Goal: Task Accomplishment & Management: Complete application form

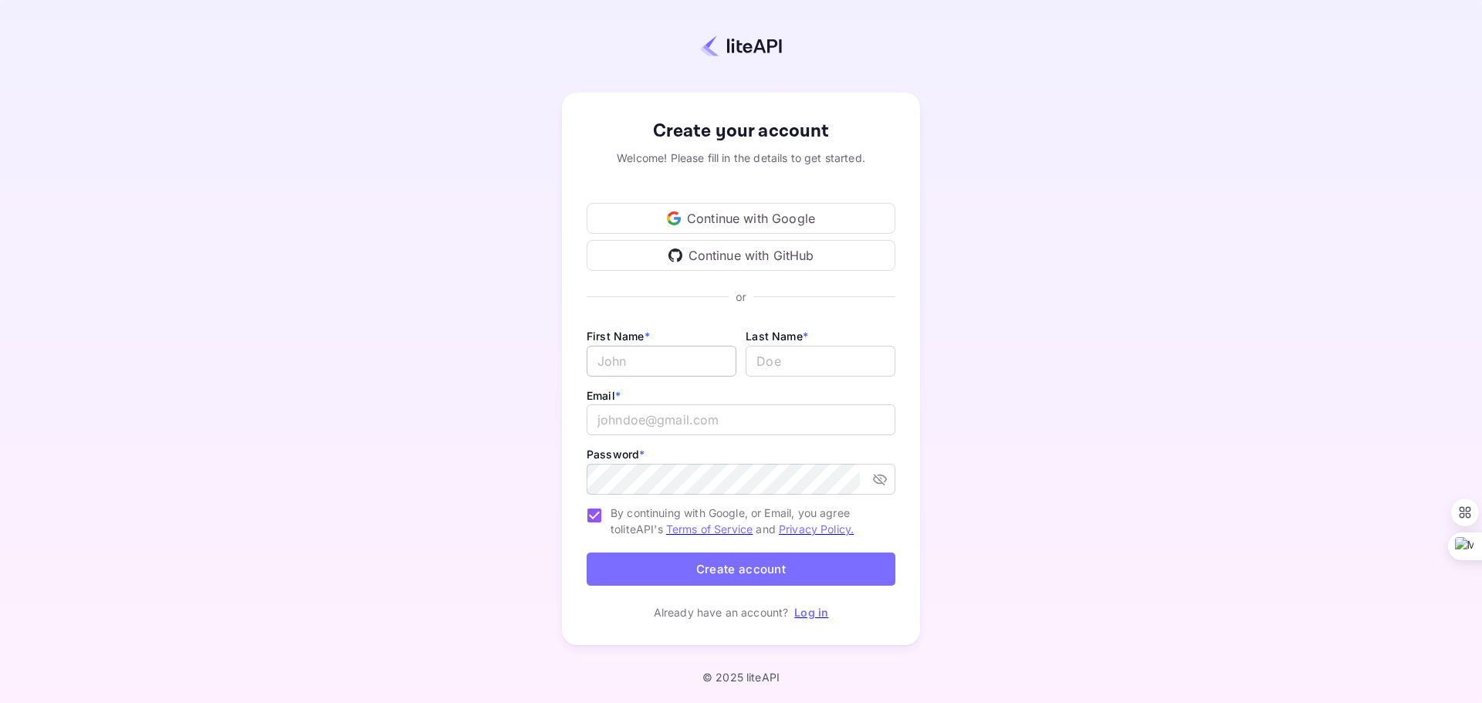
click at [648, 363] on input "Email *" at bounding box center [662, 361] width 150 height 31
type input "[PERSON_NAME]"
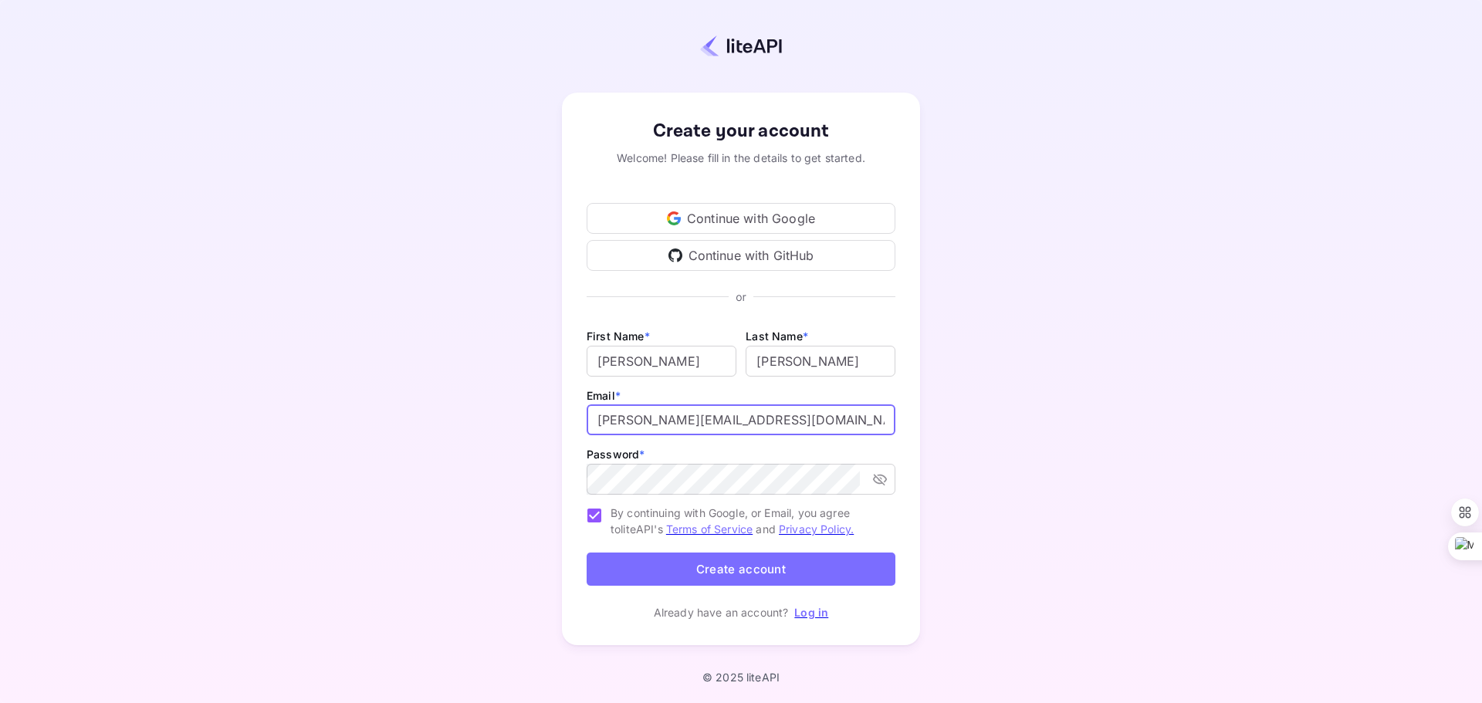
drag, startPoint x: 761, startPoint y: 414, endPoint x: 535, endPoint y: 414, distance: 226.1
click at [535, 414] on div "Create your account Welcome! Please fill in the details to get started. Continu…" at bounding box center [741, 369] width 1346 height 604
type input "[EMAIL_ADDRESS][DOMAIN_NAME]"
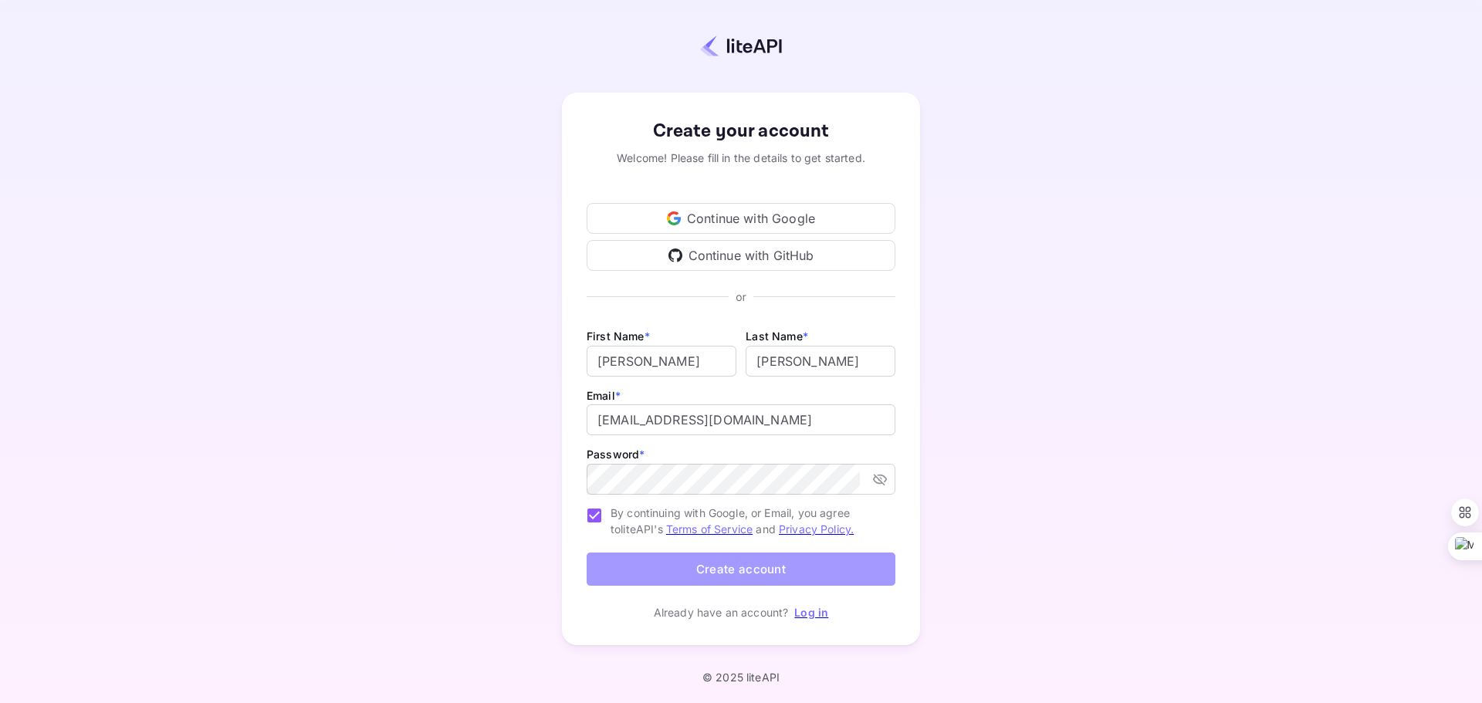
click at [726, 563] on button "Create account" at bounding box center [741, 569] width 309 height 33
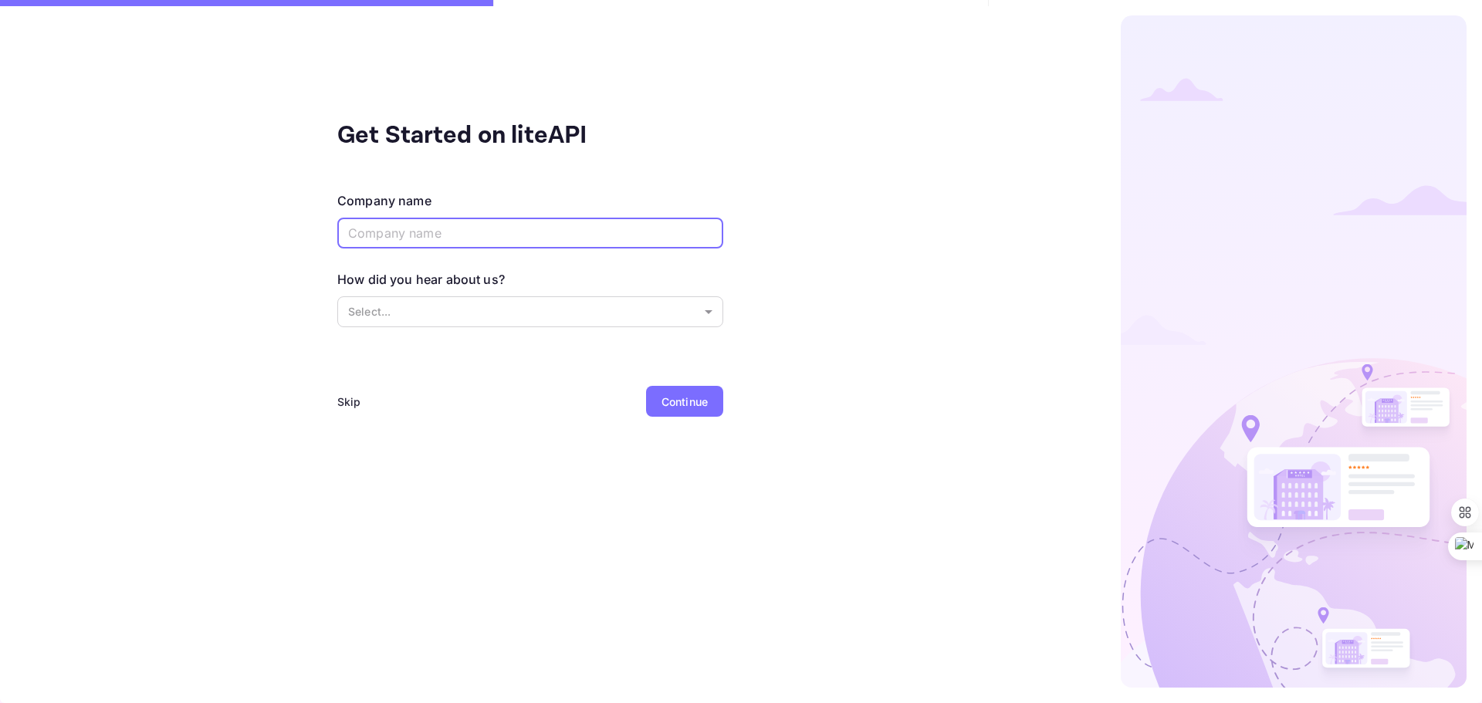
click at [421, 234] on input "text" at bounding box center [530, 233] width 386 height 31
type input "Papi Ventures LLC"
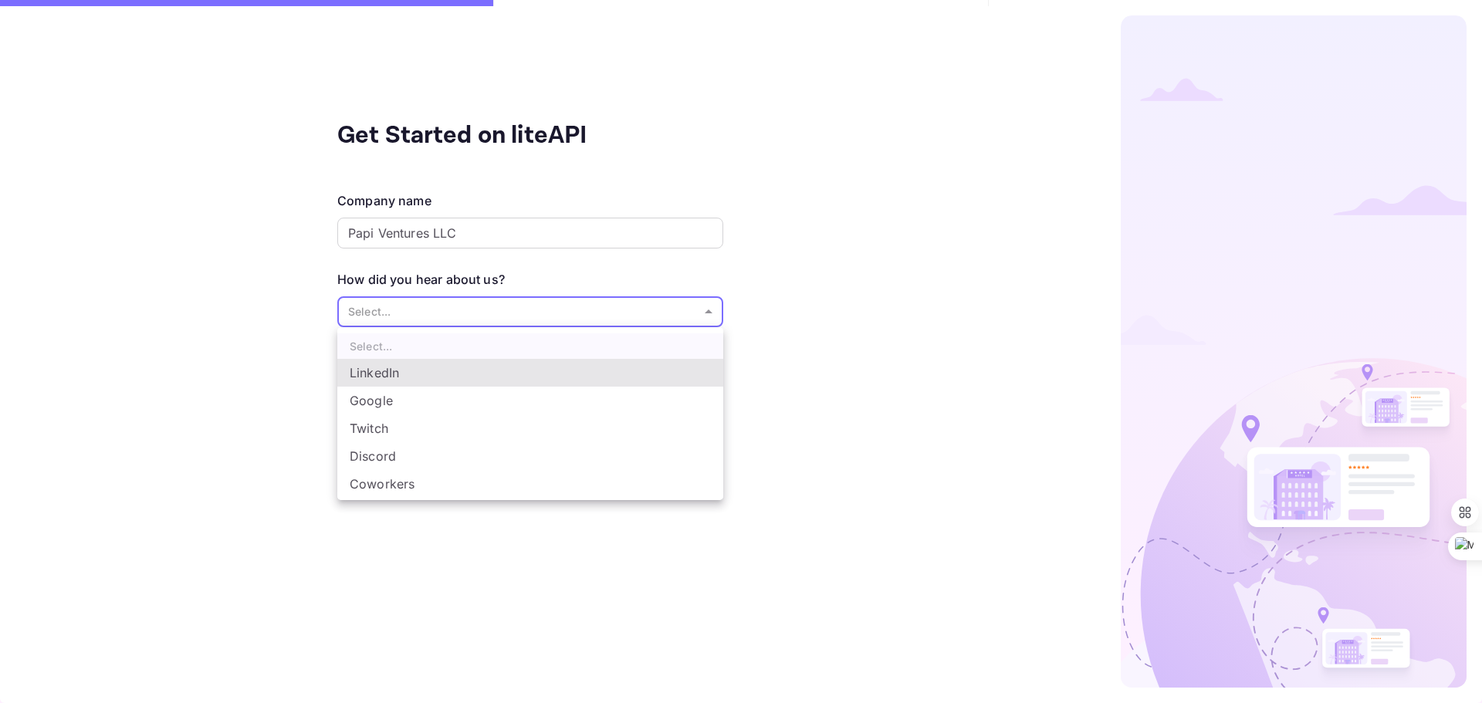
click at [506, 303] on body "Get Started on liteAPI Company name Papi Ventures LLC ​ How did you hear about …" at bounding box center [741, 351] width 1482 height 703
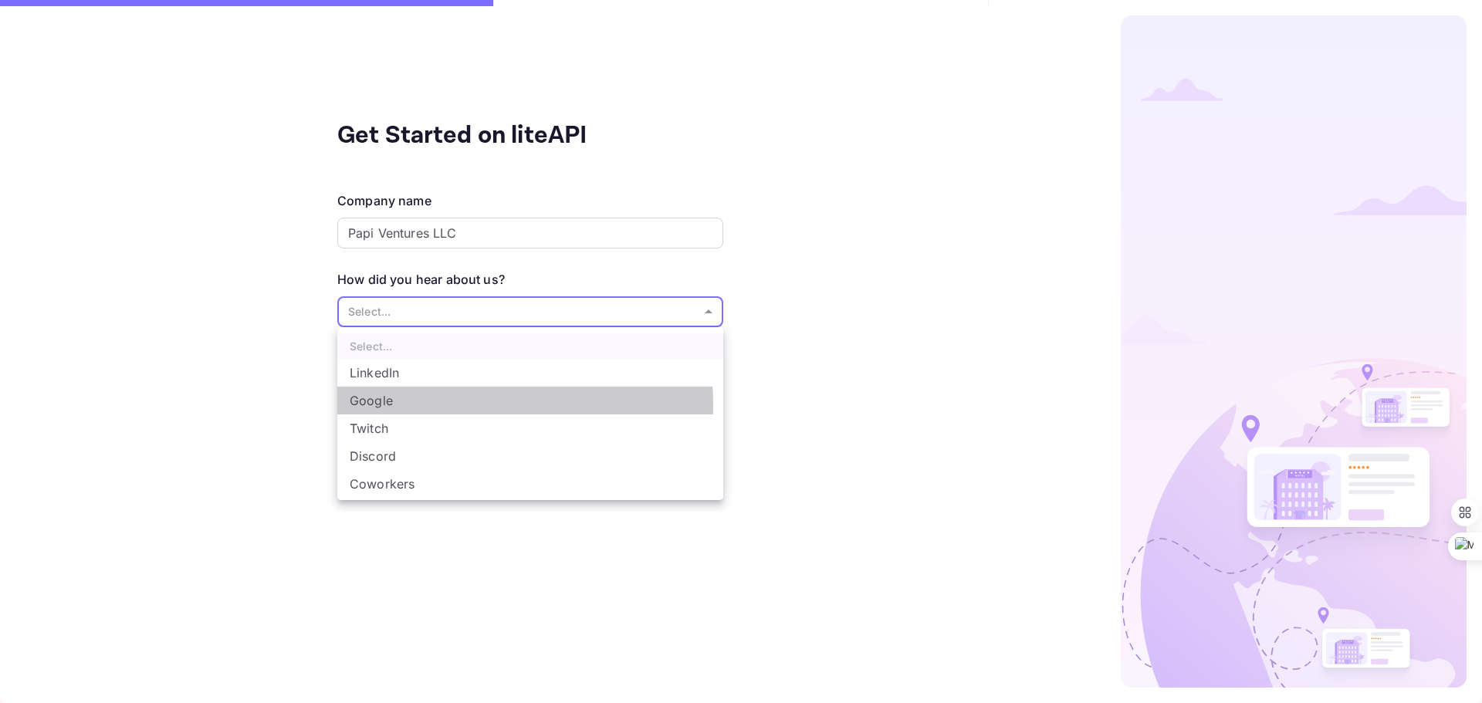
click at [389, 406] on li "Google" at bounding box center [530, 401] width 386 height 28
type input "Google"
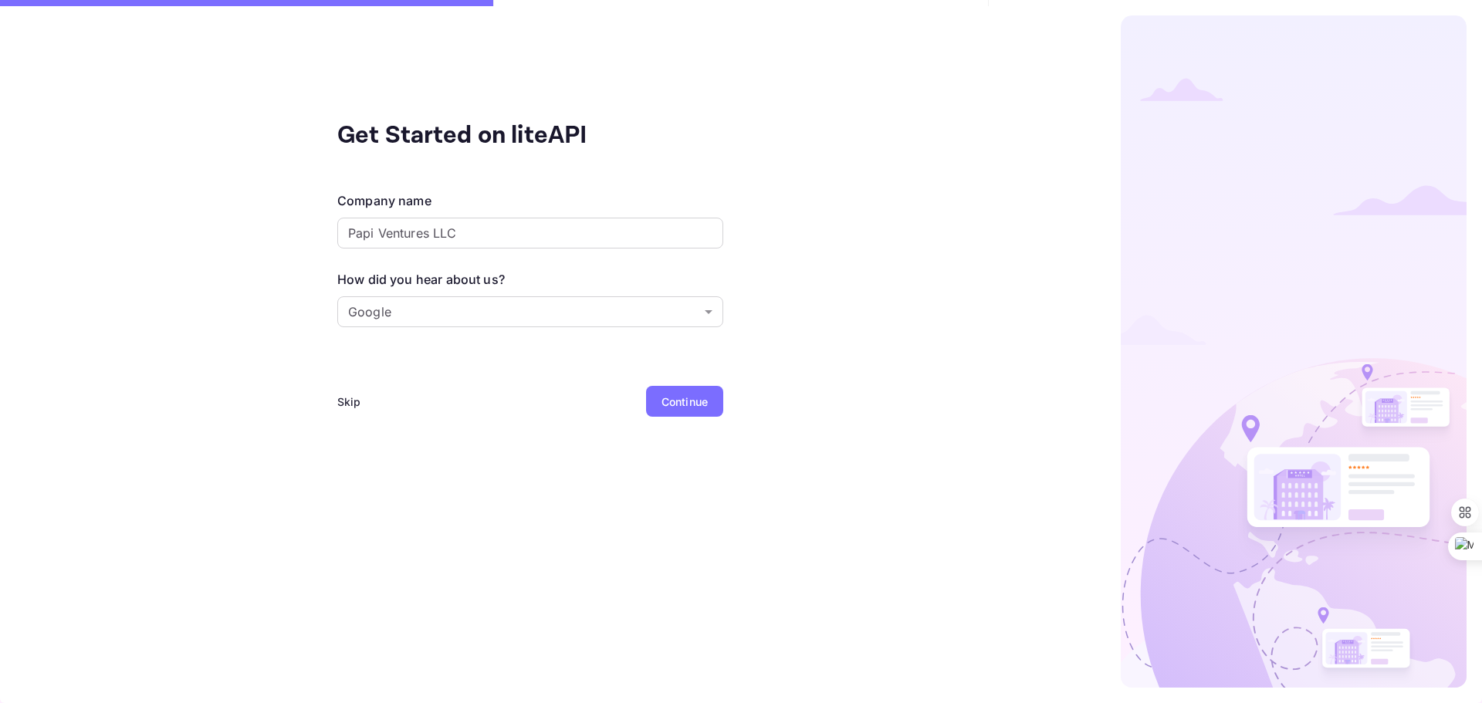
click at [685, 403] on div "Continue" at bounding box center [684, 402] width 46 height 16
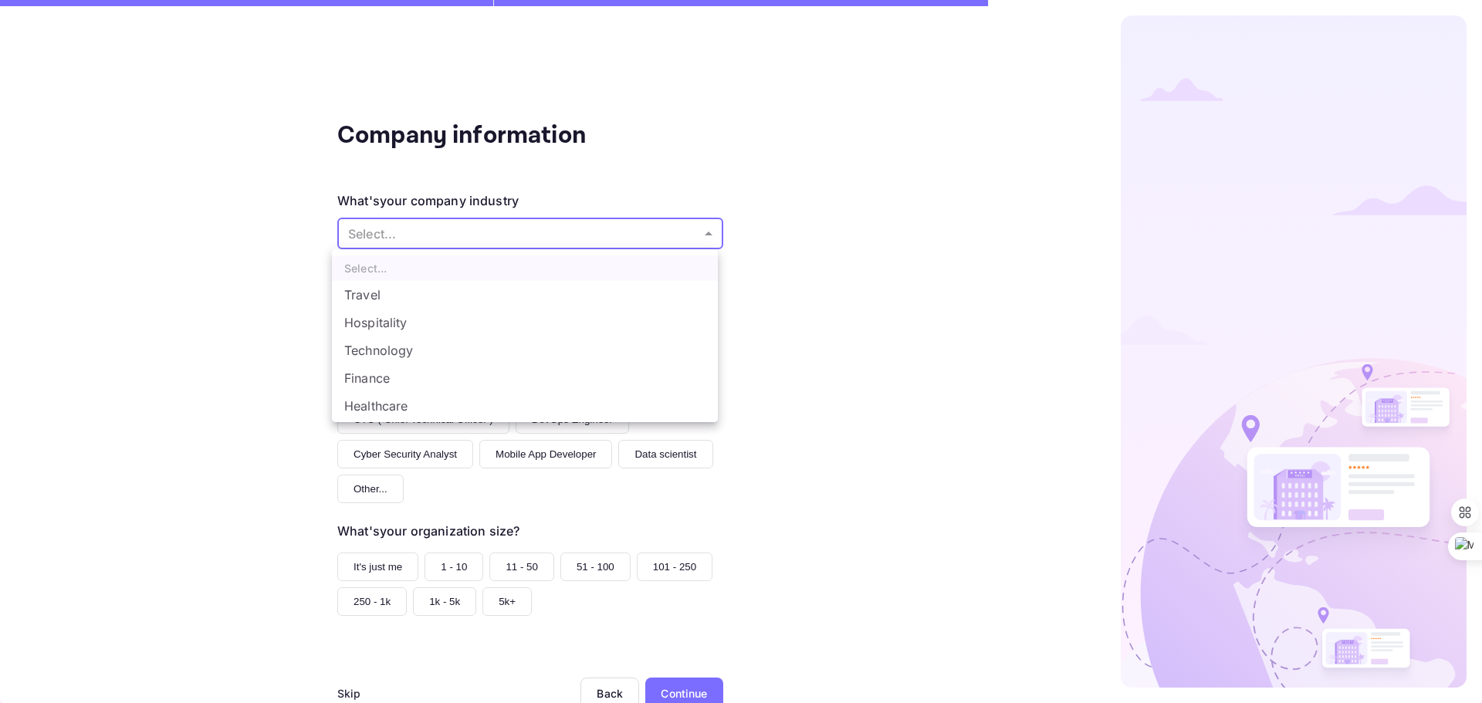
click at [685, 239] on body "Company information What's your company industry Select... ​ What best describe…" at bounding box center [741, 351] width 1482 height 703
click at [377, 287] on li "Travel" at bounding box center [525, 295] width 386 height 28
type input "Travel"
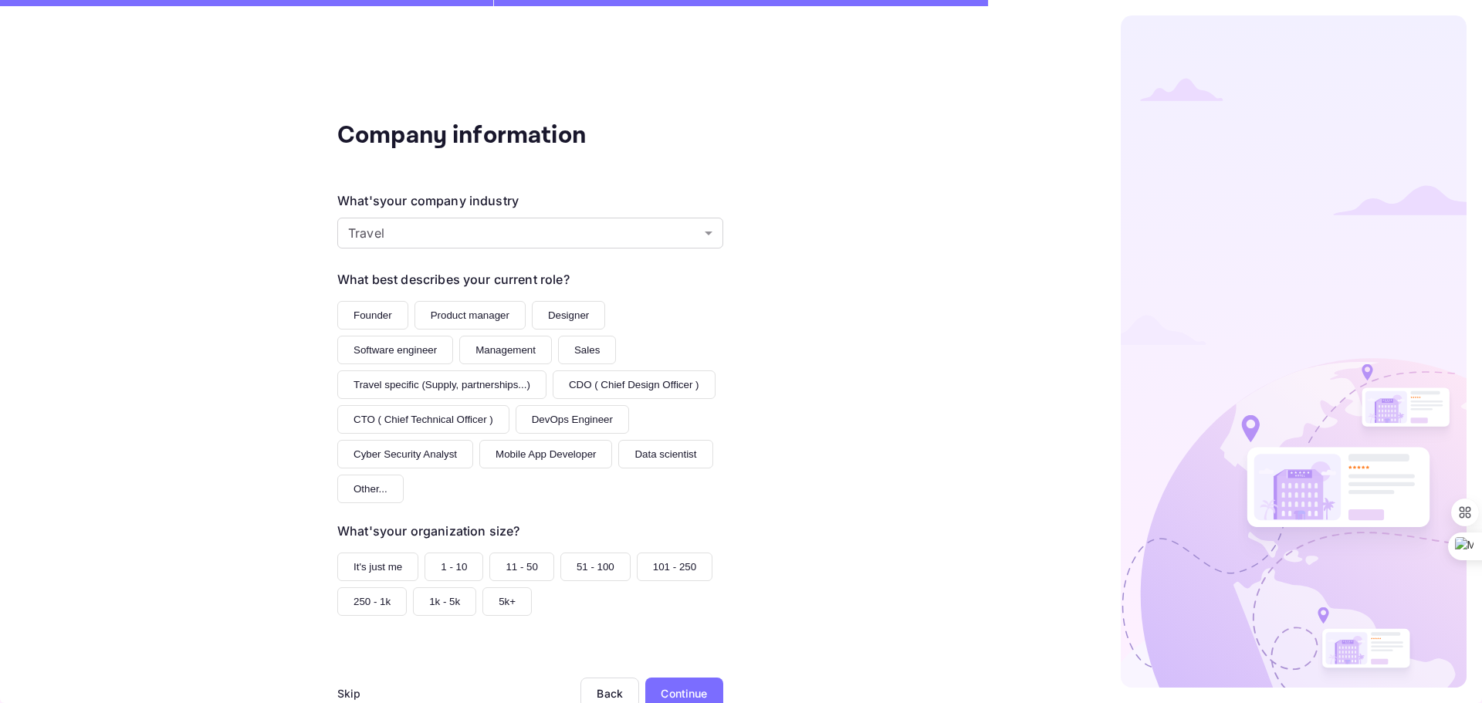
click at [374, 312] on button "Founder" at bounding box center [372, 315] width 71 height 29
click at [439, 563] on button "1 - 10" at bounding box center [453, 567] width 59 height 29
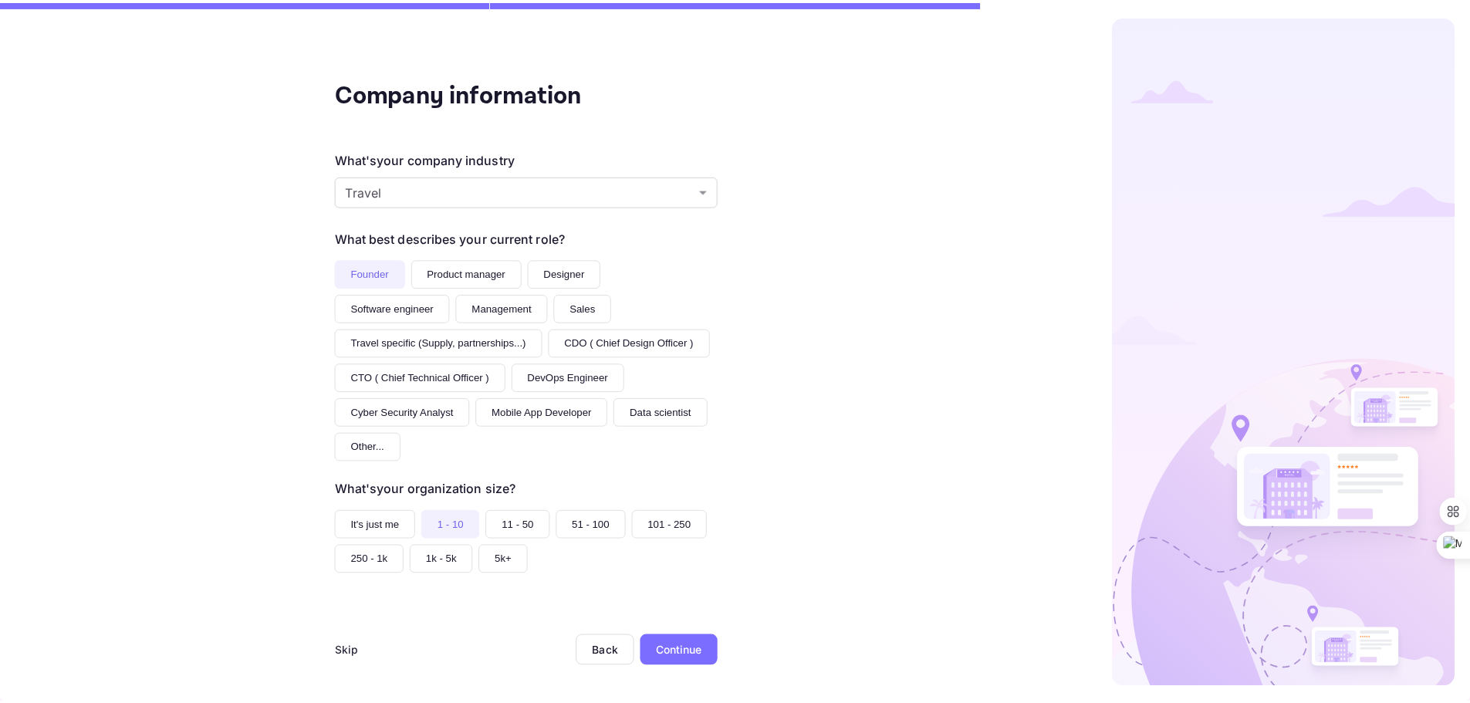
scroll to position [42, 0]
click at [683, 639] on div "Continue" at bounding box center [684, 650] width 78 height 31
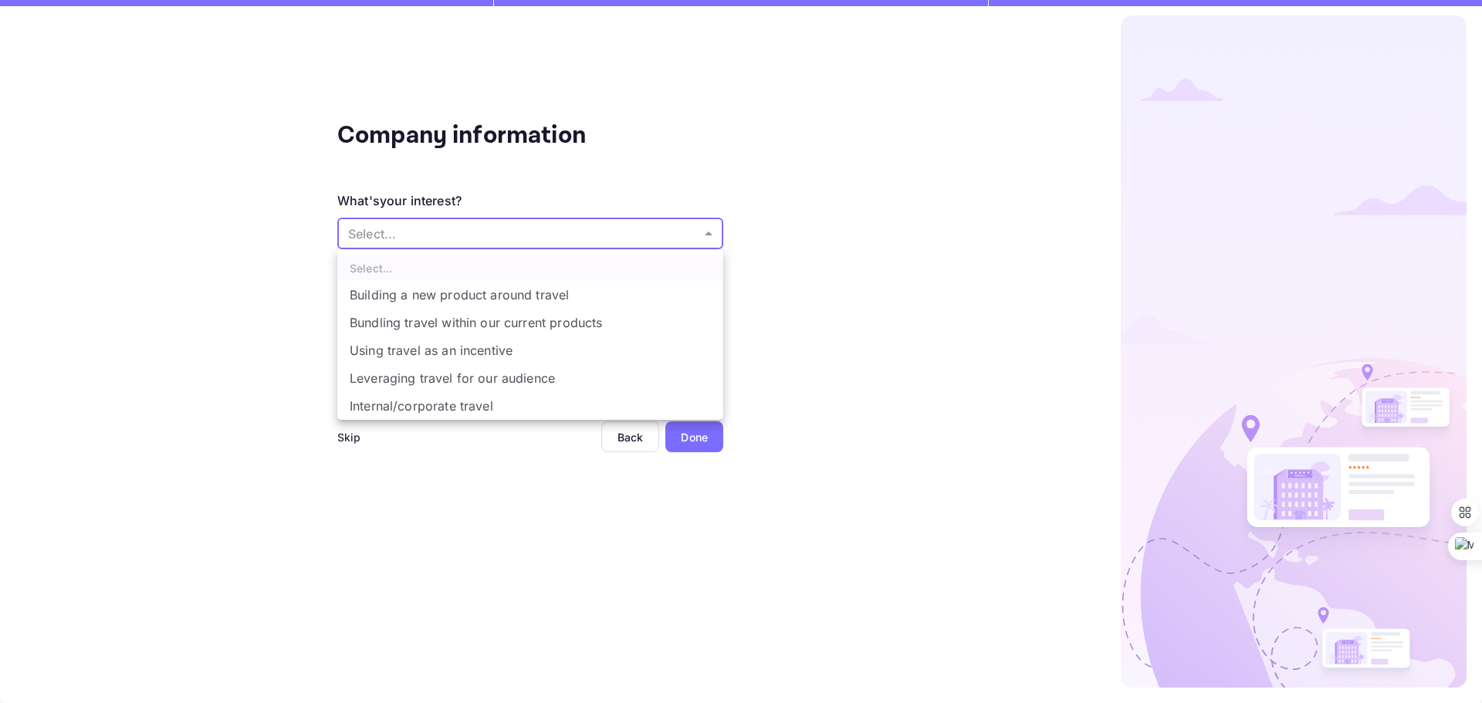
click at [638, 238] on body "Company information What's your interest? Select... ​ Do you have any previous …" at bounding box center [741, 351] width 1482 height 703
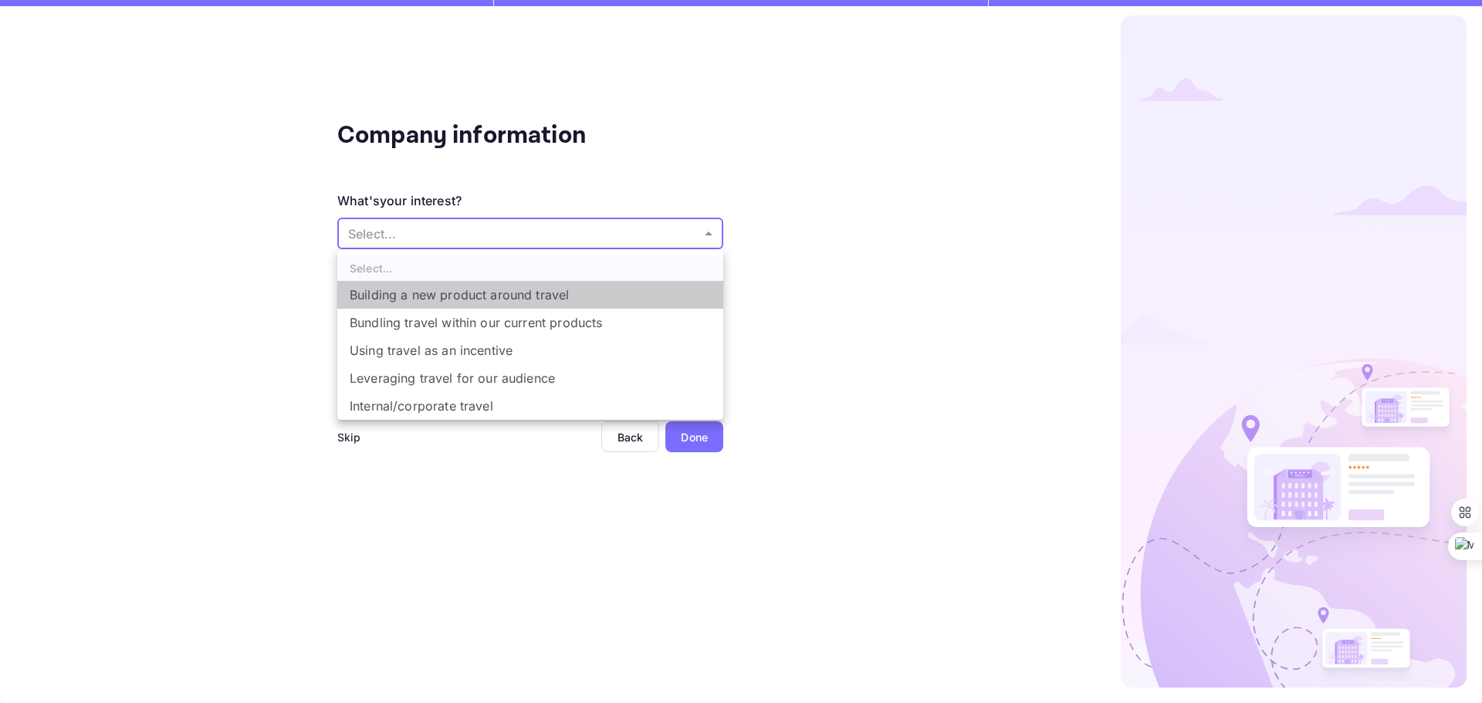
click at [458, 296] on li "Building a new product around travel" at bounding box center [530, 295] width 386 height 28
type input "Building a new product around travel"
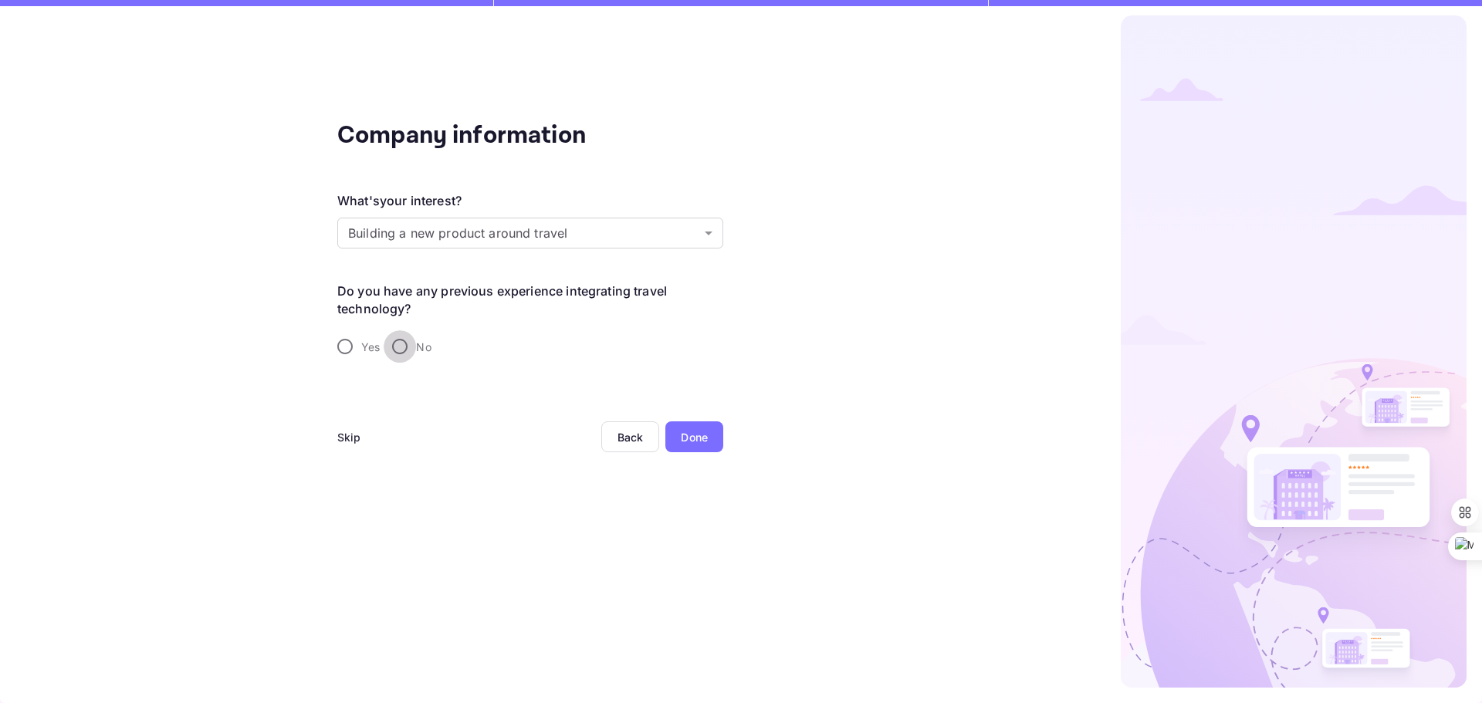
click at [404, 341] on input "No" at bounding box center [400, 346] width 32 height 32
radio input "true"
click at [687, 437] on div "Done" at bounding box center [694, 437] width 27 height 16
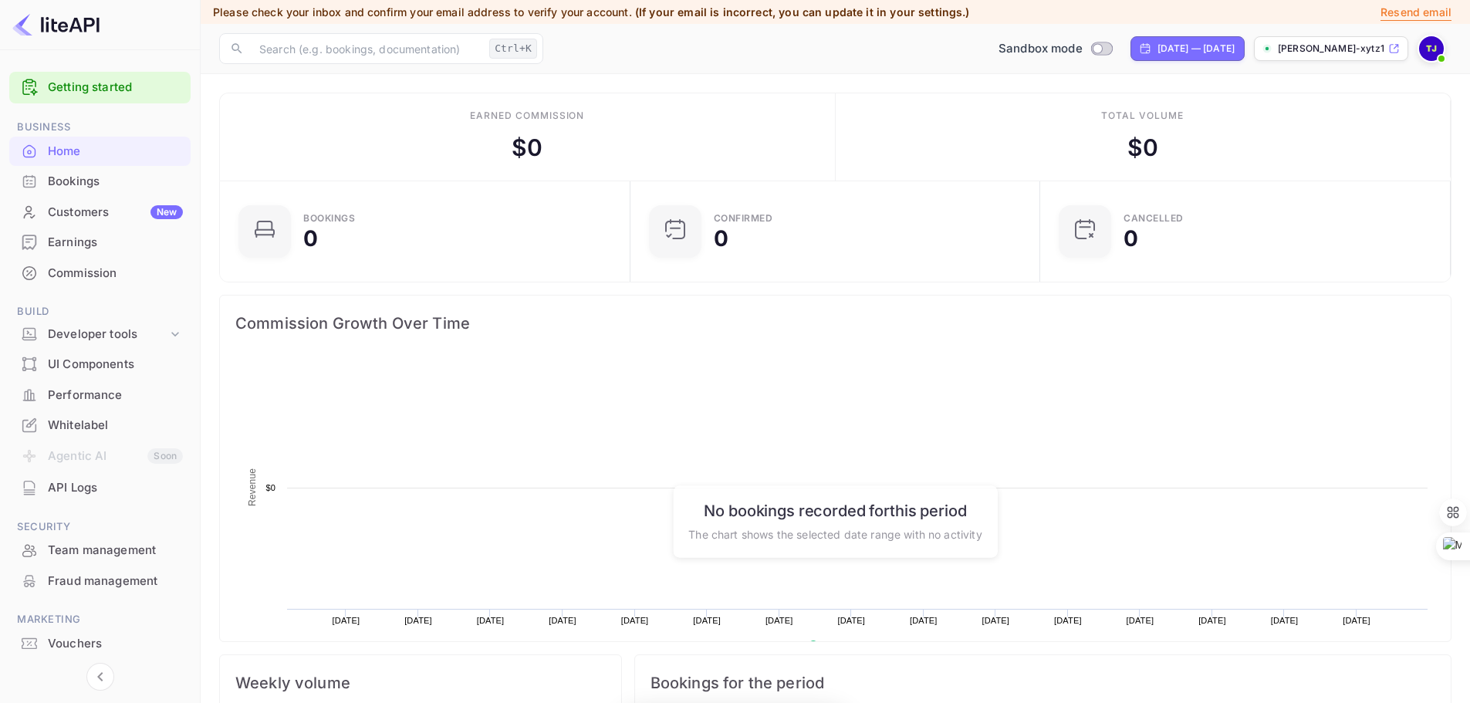
scroll to position [239, 389]
click at [1415, 17] on p "Resend email" at bounding box center [1416, 12] width 71 height 17
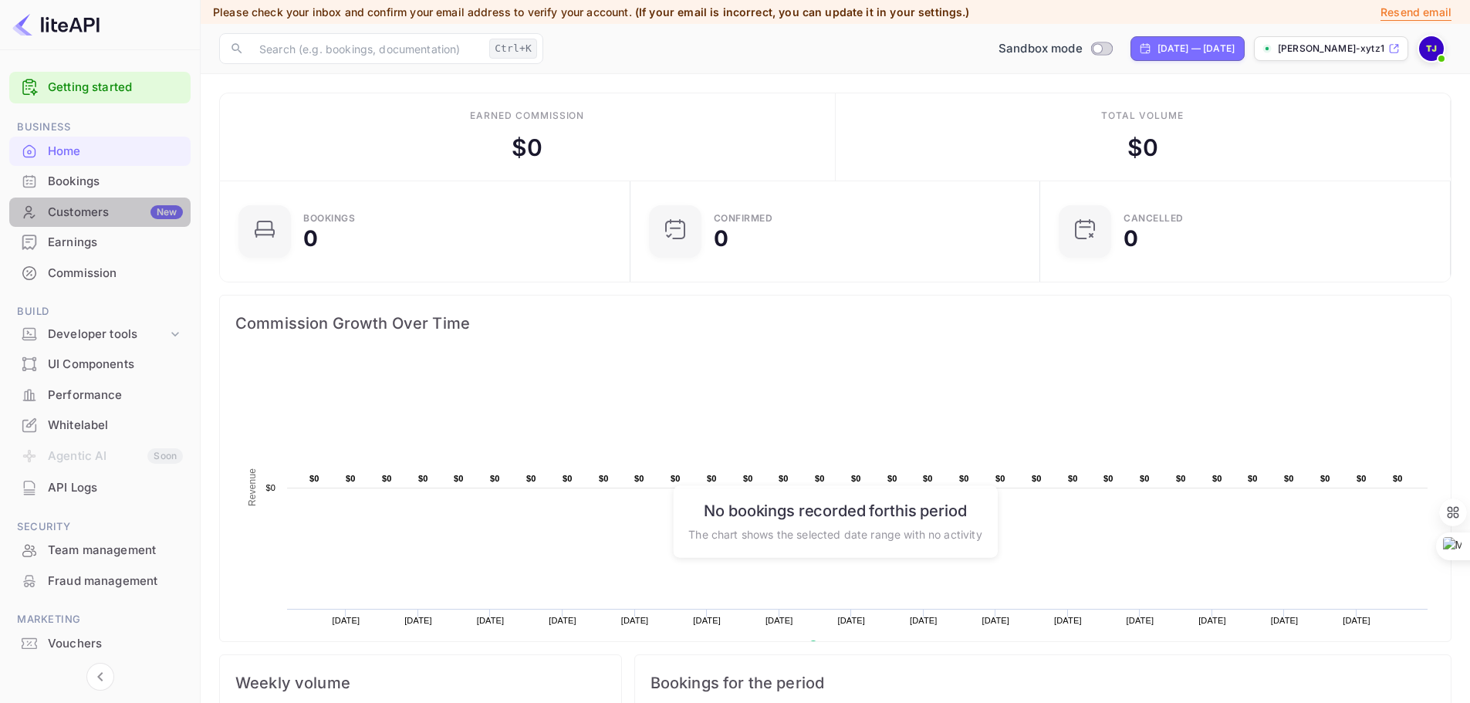
click at [84, 218] on div "Customers New" at bounding box center [115, 213] width 135 height 18
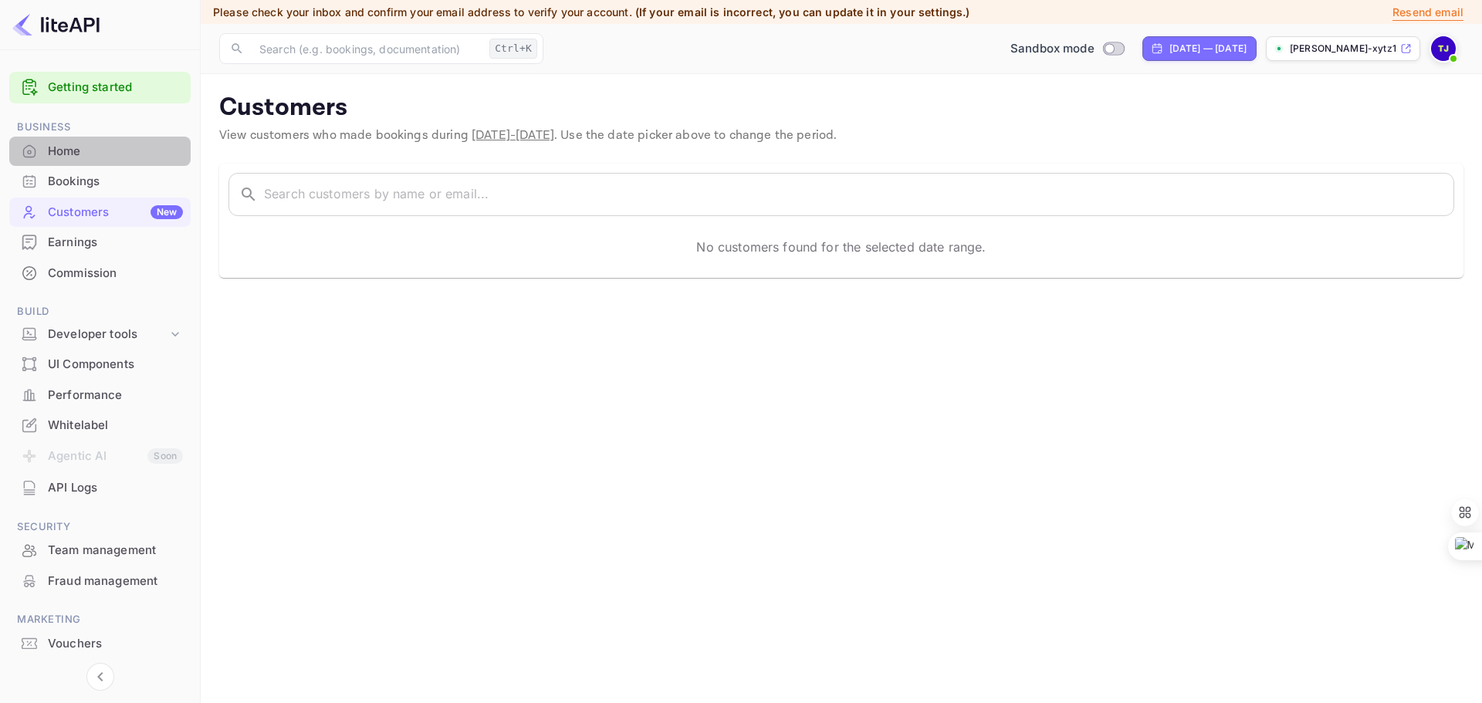
click at [76, 146] on div "Home" at bounding box center [115, 152] width 135 height 18
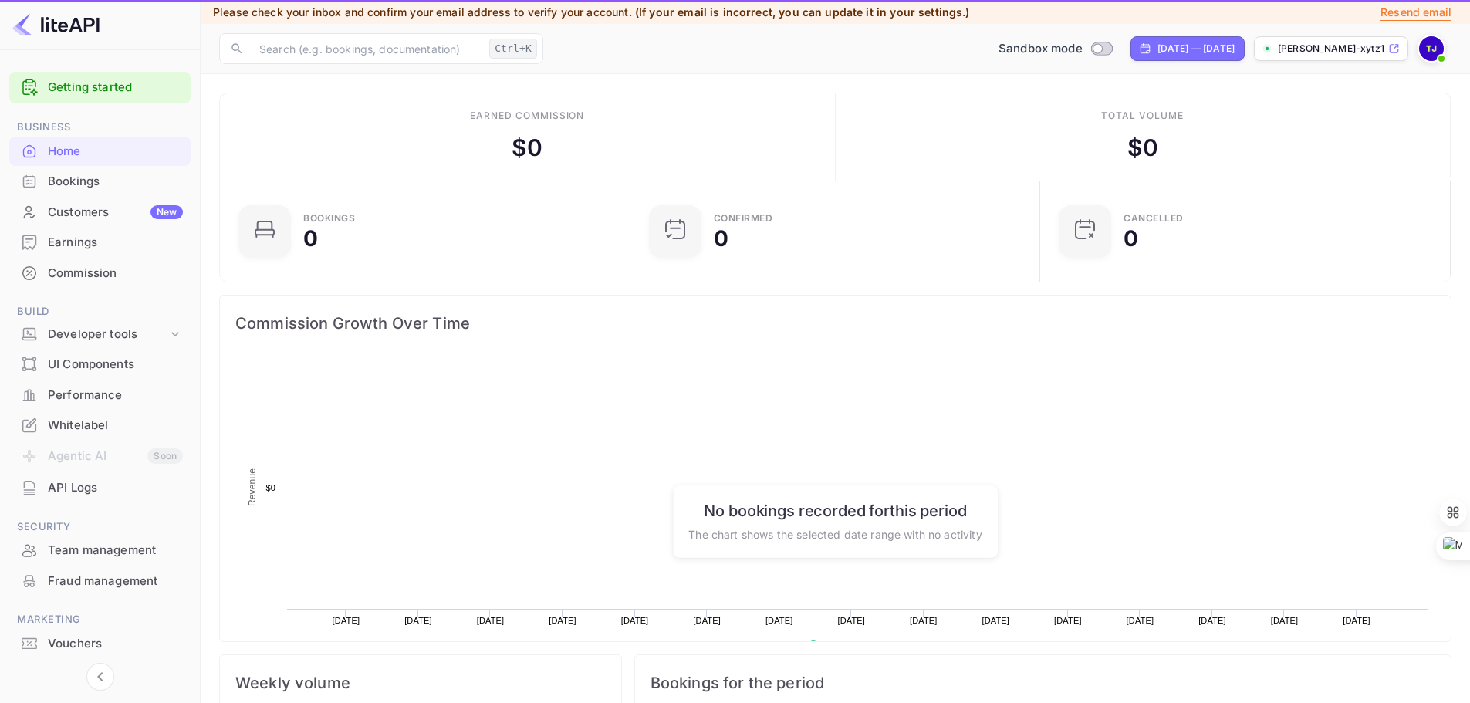
scroll to position [239, 389]
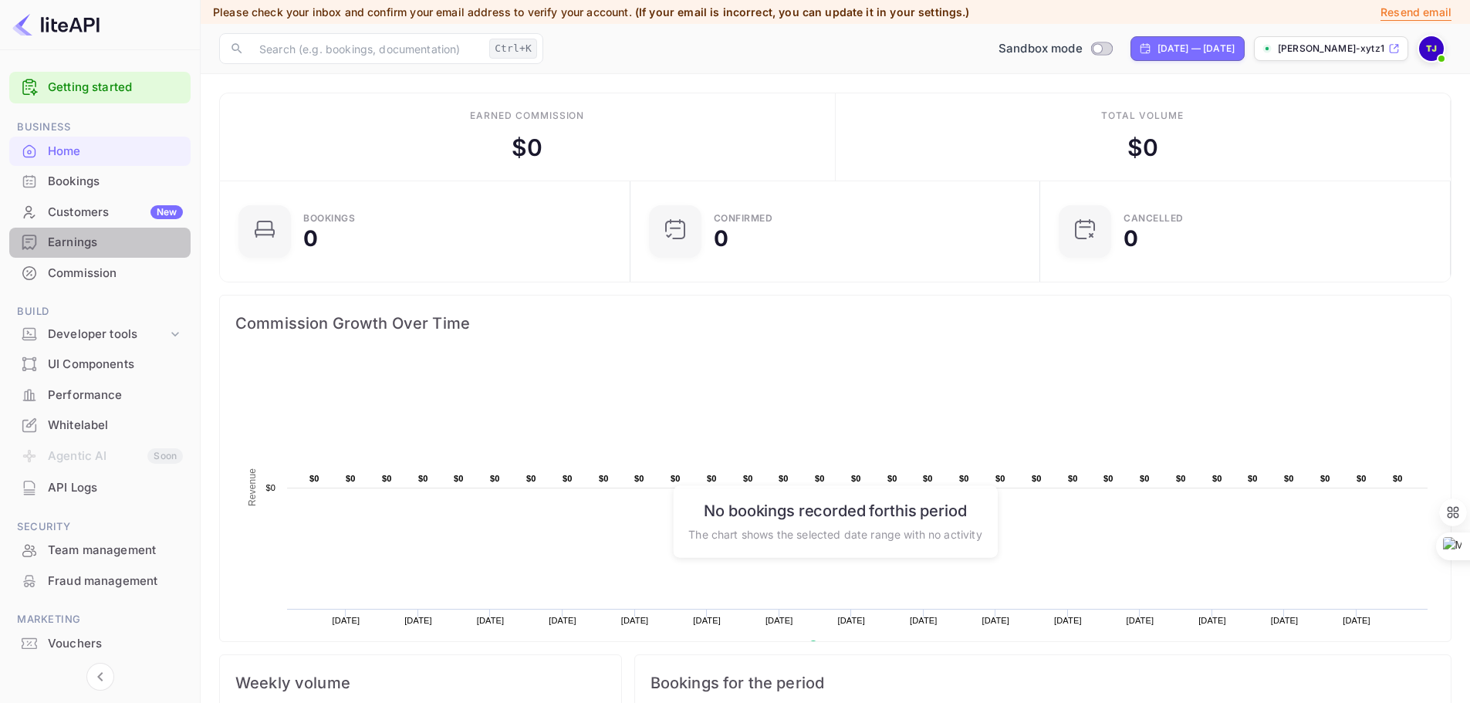
click at [58, 245] on div "Earnings" at bounding box center [115, 243] width 135 height 18
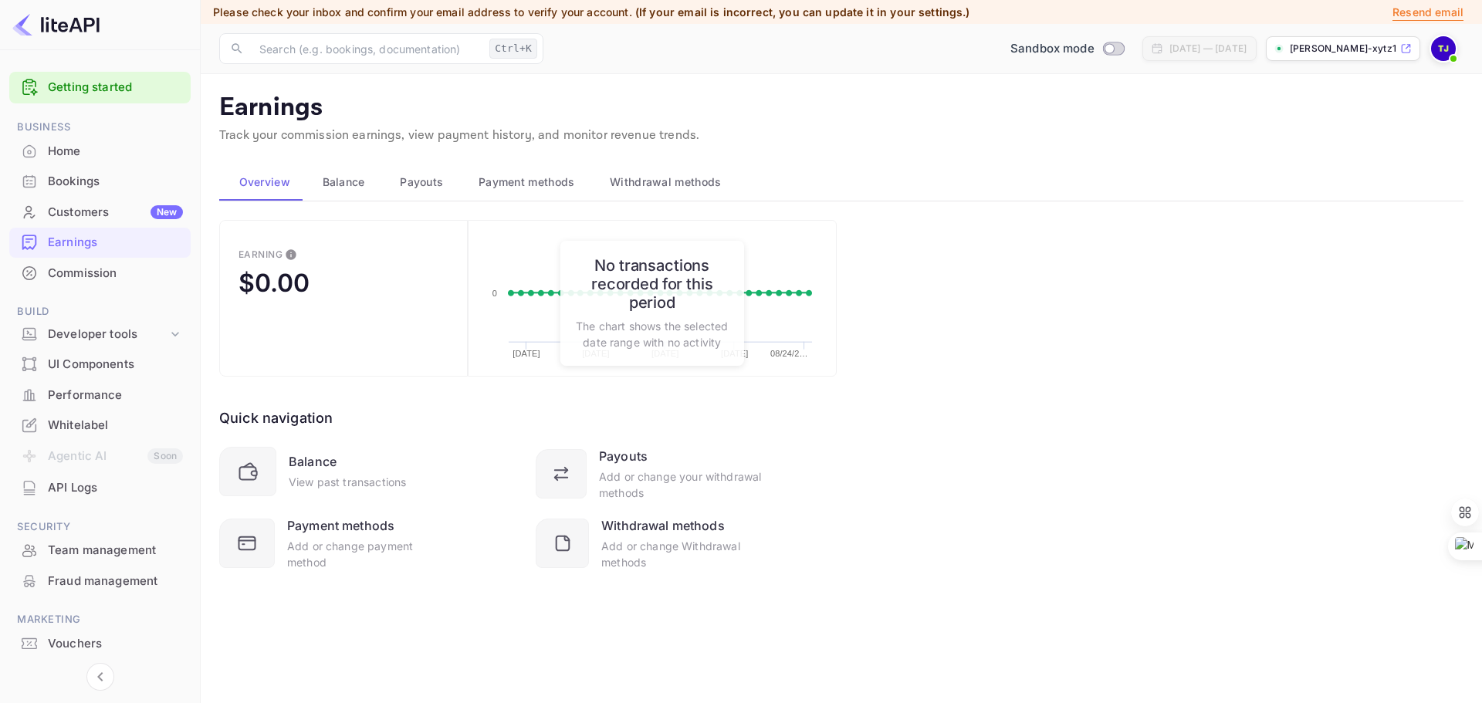
click at [131, 83] on link "Getting started" at bounding box center [115, 88] width 135 height 18
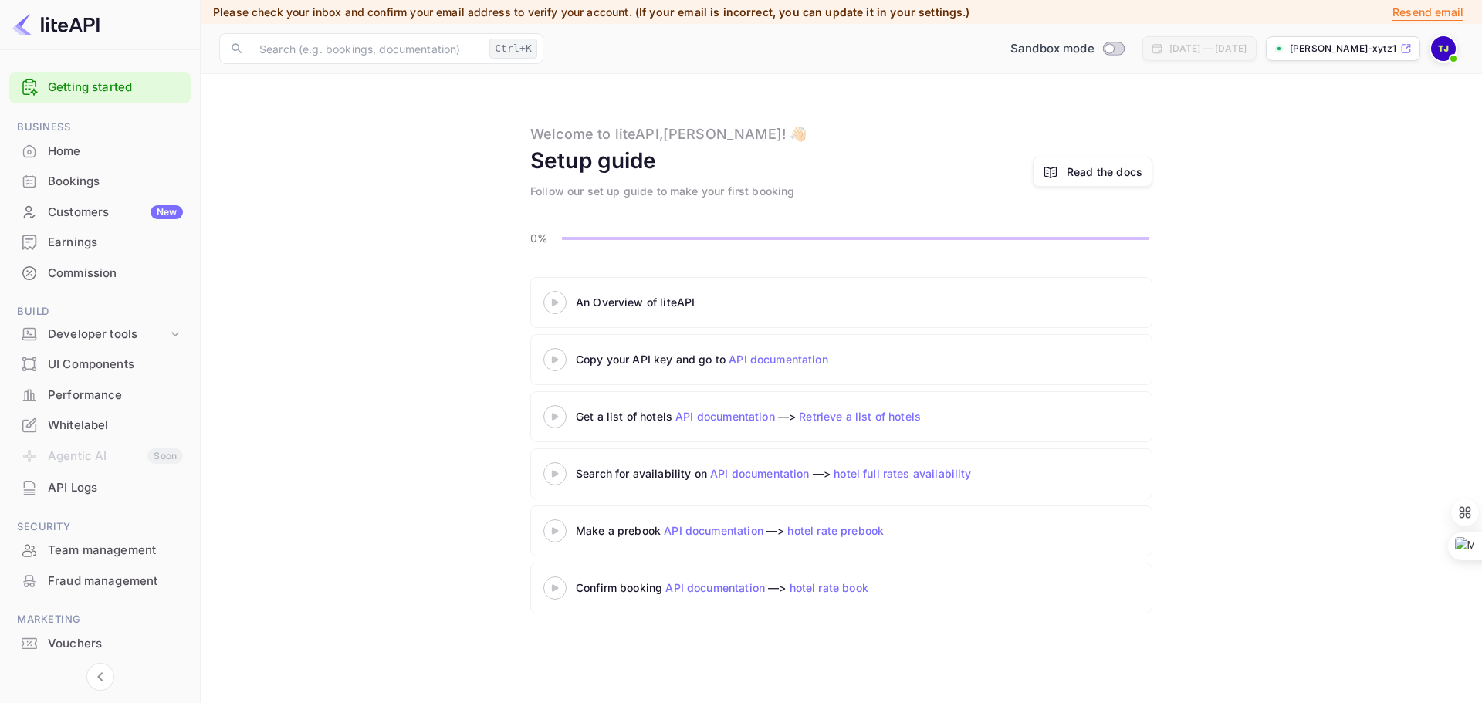
click at [1440, 47] on img at bounding box center [1443, 48] width 25 height 25
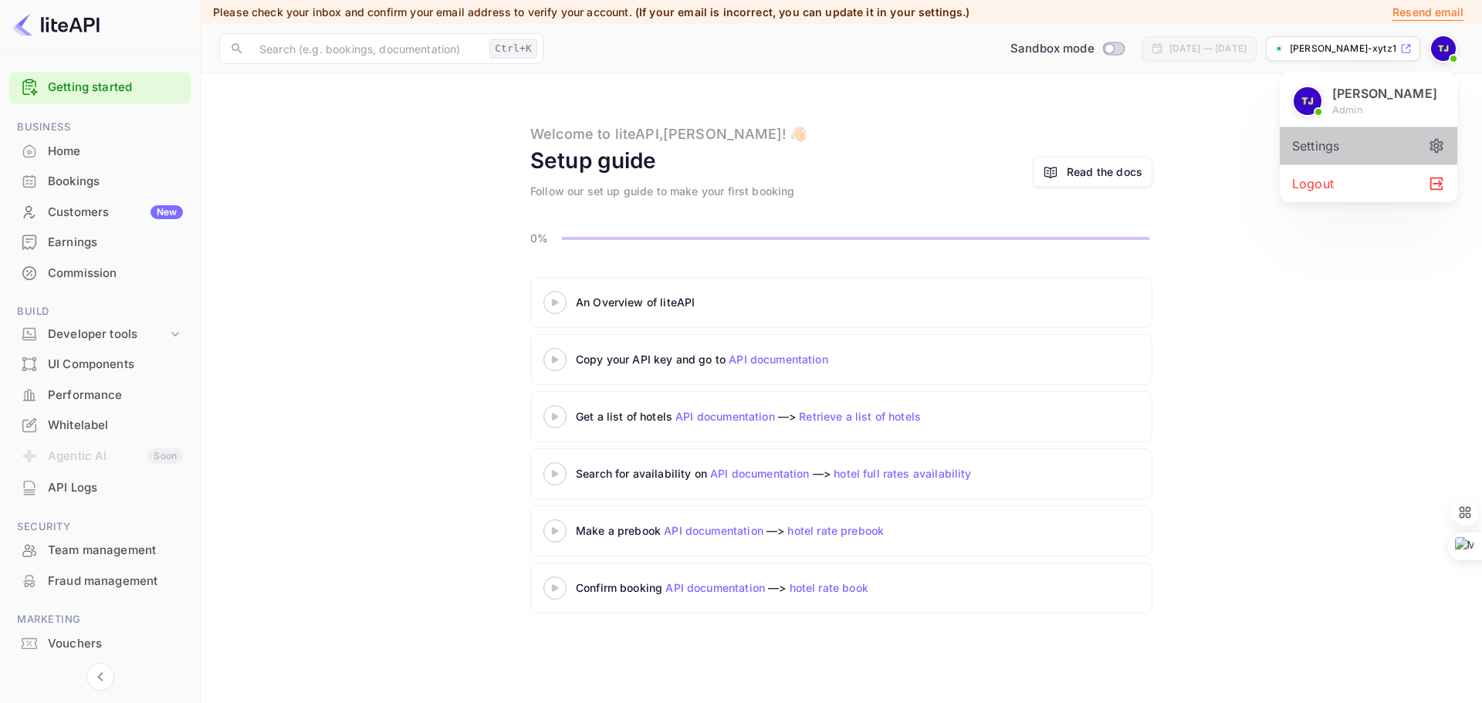
click at [1309, 151] on div "Settings" at bounding box center [1369, 145] width 178 height 37
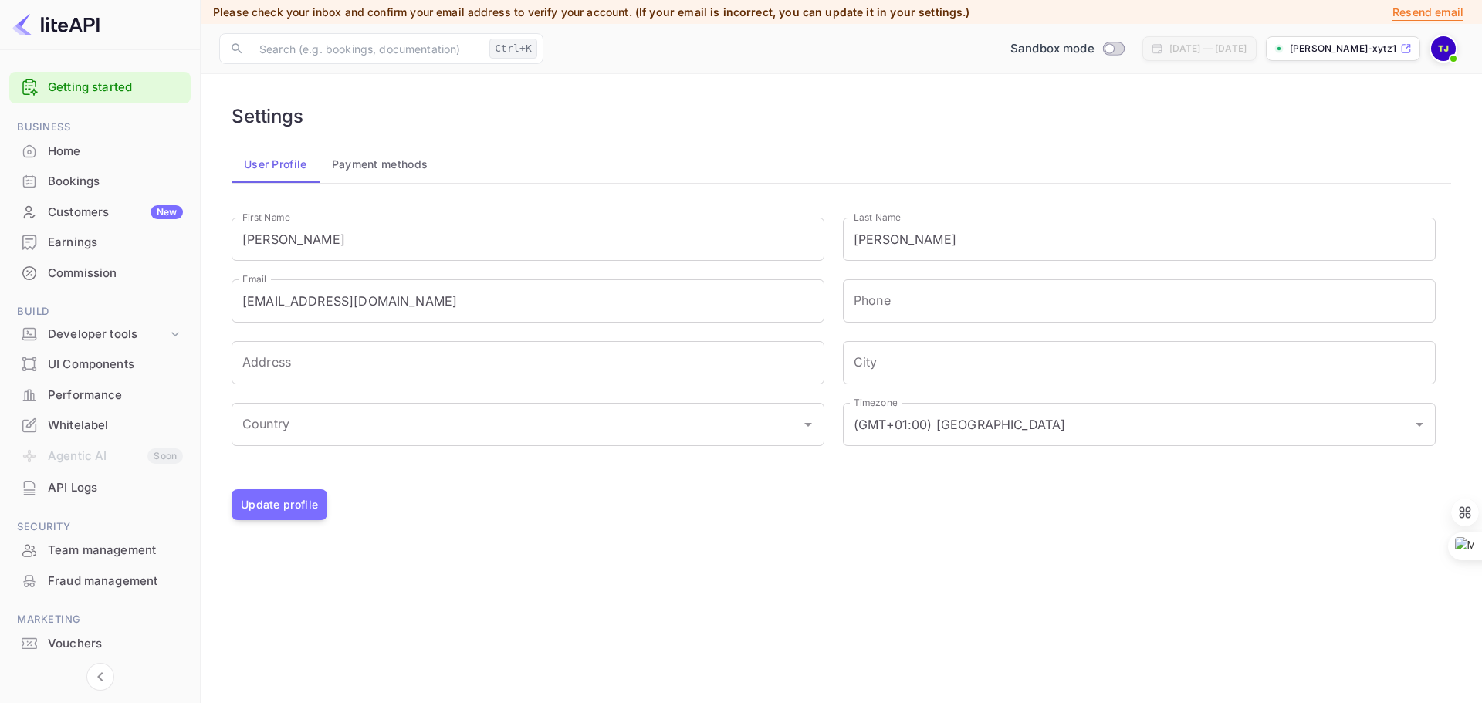
click at [46, 140] on div "Home" at bounding box center [99, 152] width 181 height 30
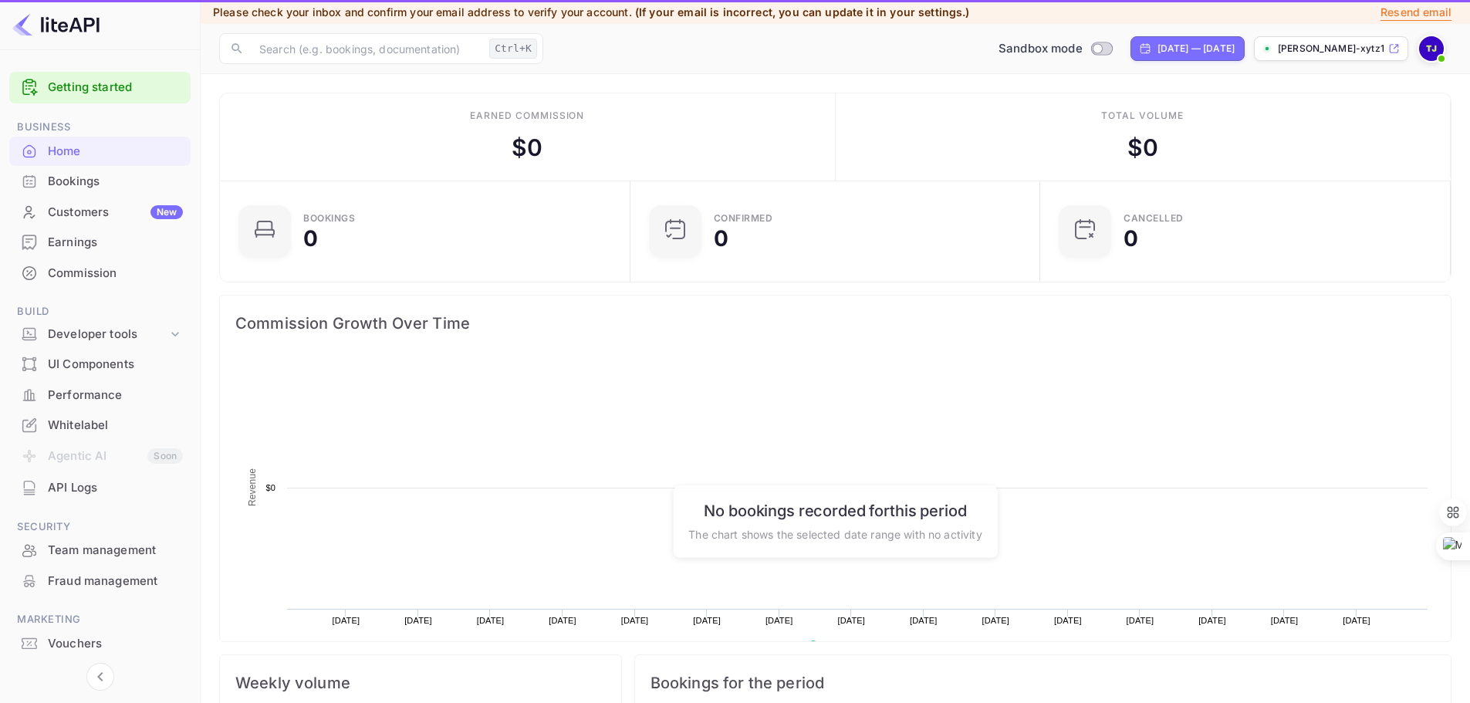
scroll to position [239, 389]
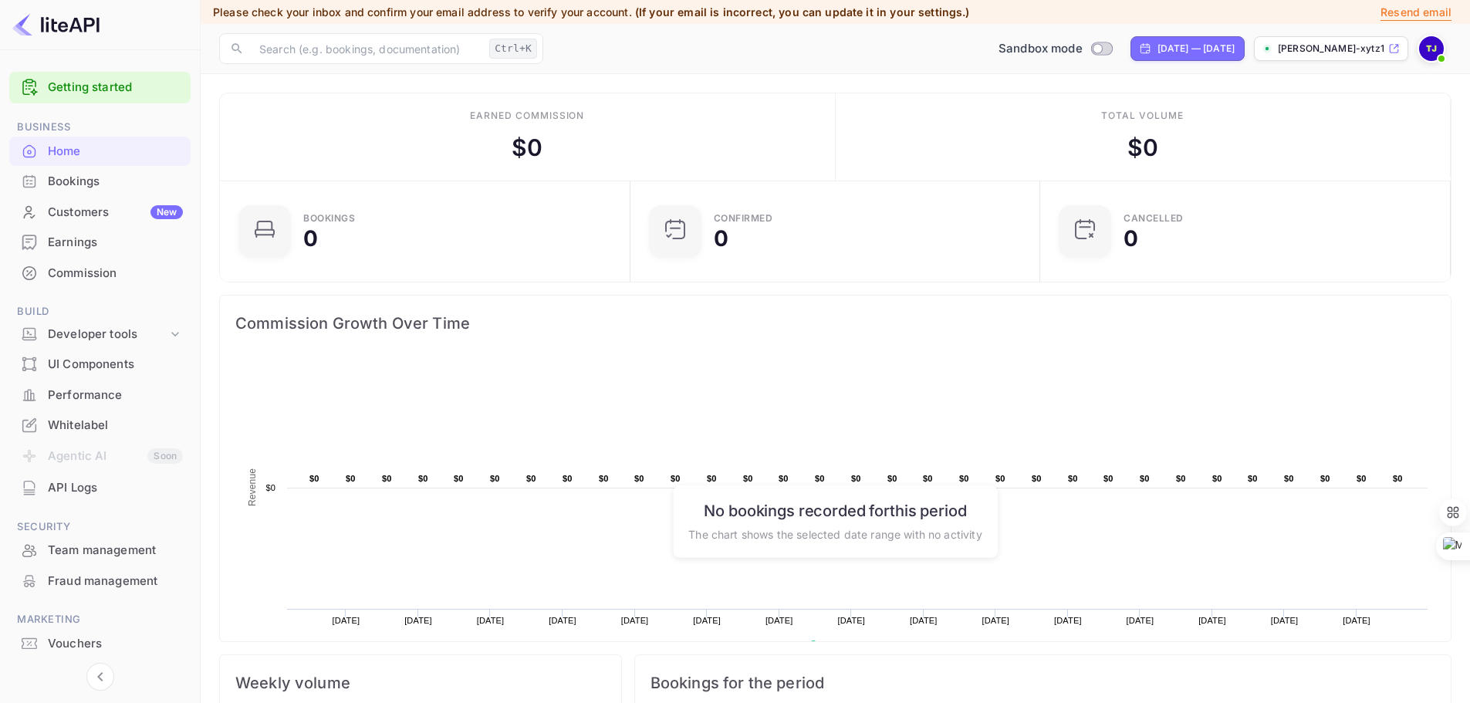
click at [1346, 51] on p "[PERSON_NAME]-xytz1.nui..." at bounding box center [1331, 49] width 107 height 14
click at [1429, 45] on img at bounding box center [1431, 48] width 25 height 25
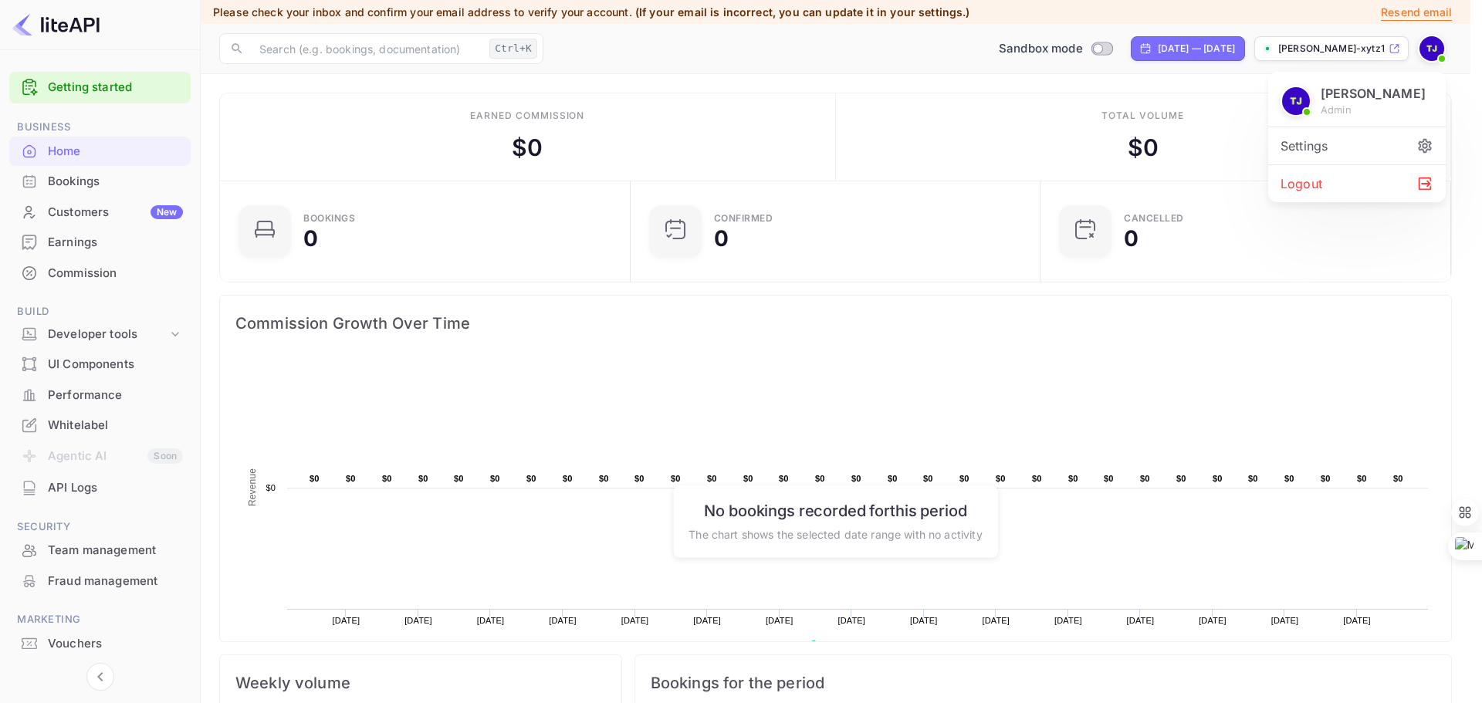
click at [1318, 144] on div "Settings" at bounding box center [1357, 145] width 178 height 37
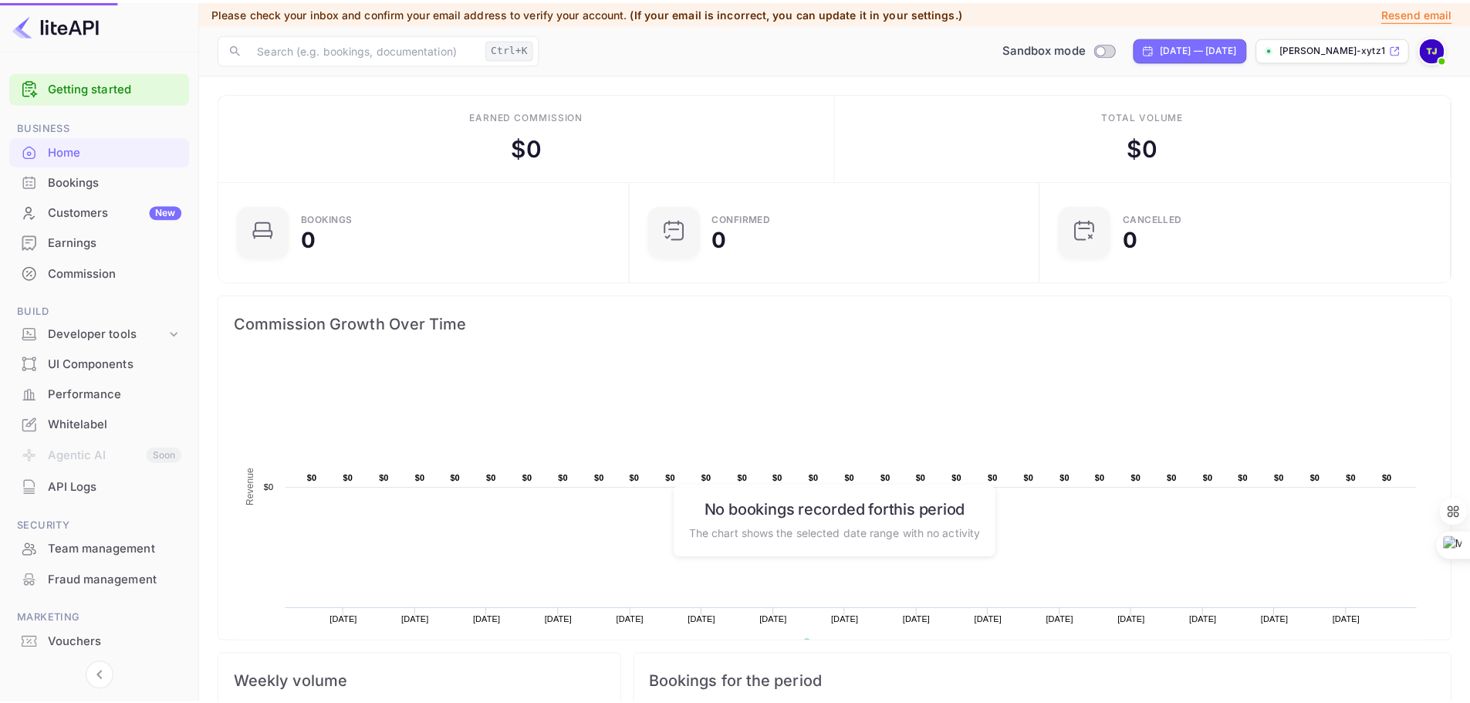
scroll to position [12, 12]
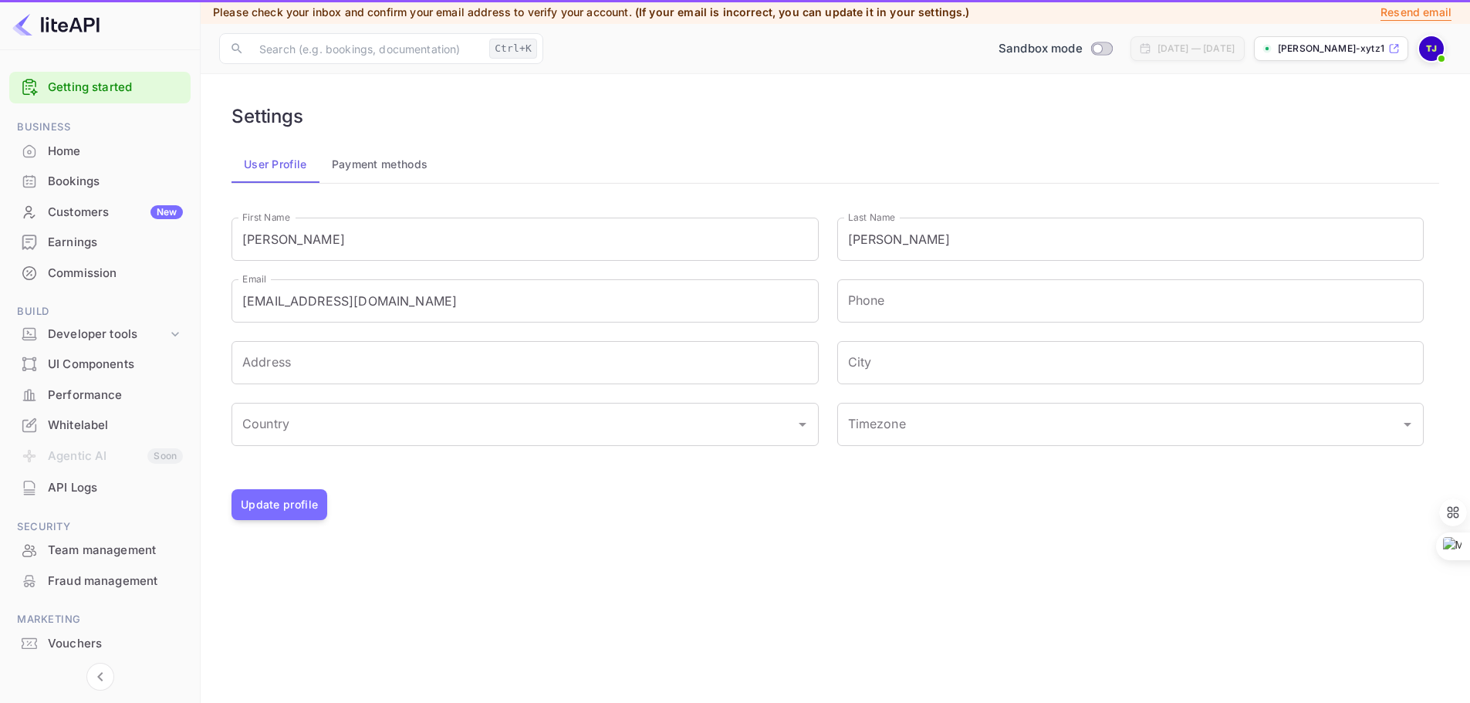
type input "(GMT+01:00) [GEOGRAPHIC_DATA]"
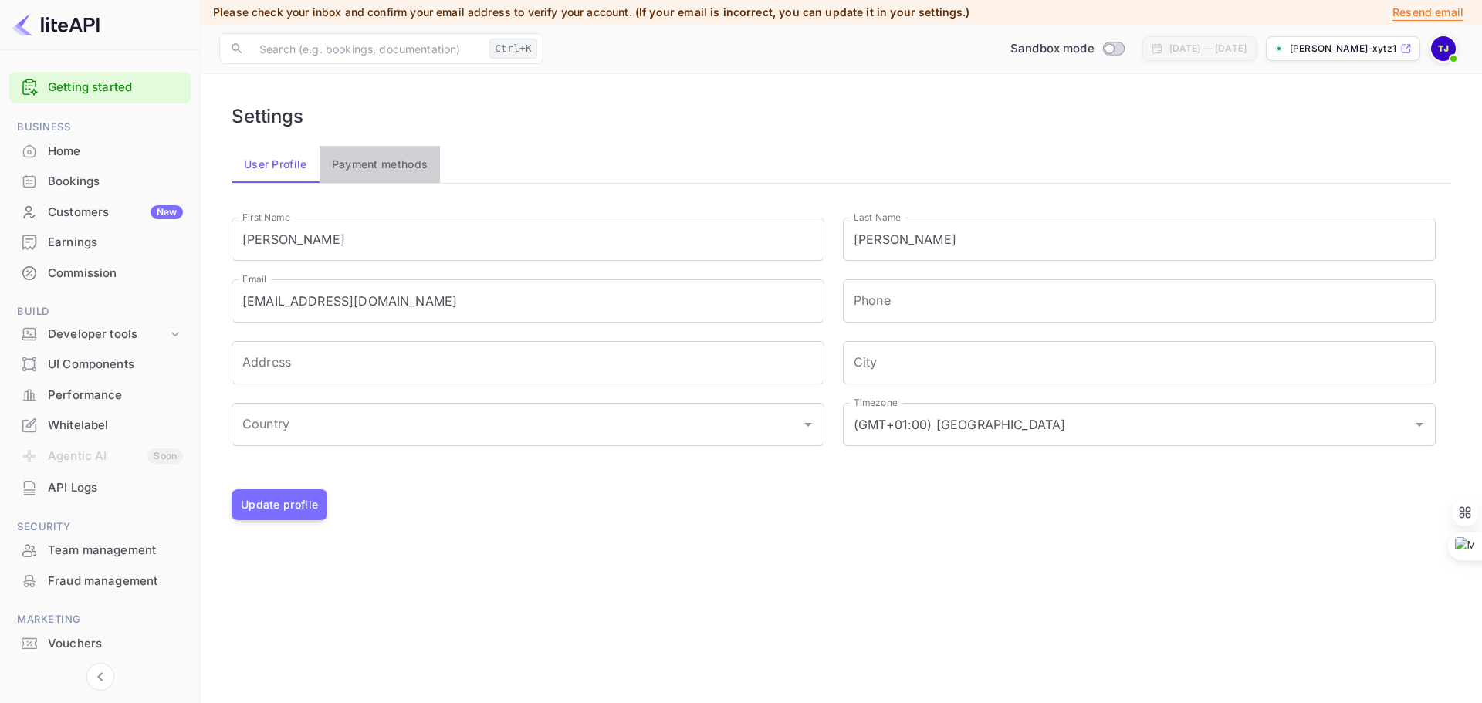
click at [384, 162] on button "Payment methods" at bounding box center [380, 164] width 121 height 37
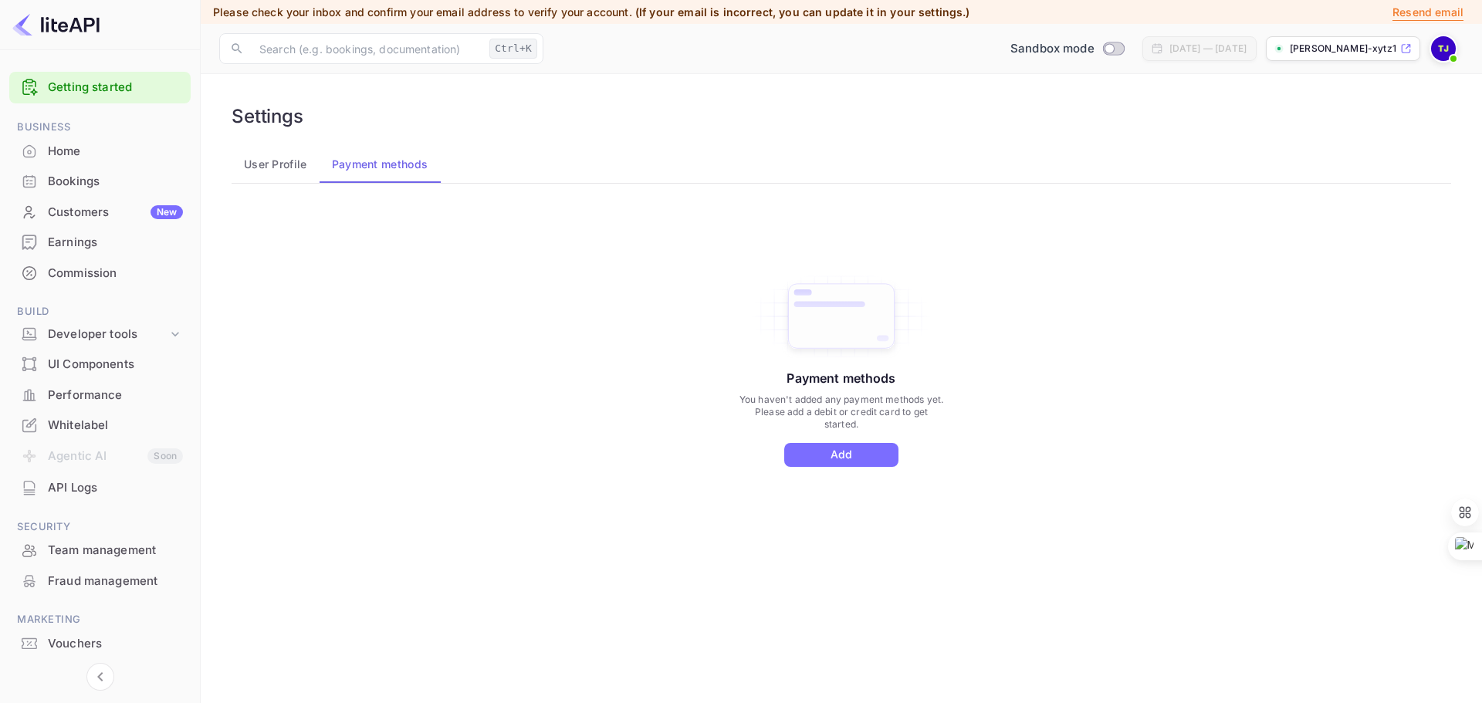
click at [59, 147] on div "Home" at bounding box center [115, 152] width 135 height 18
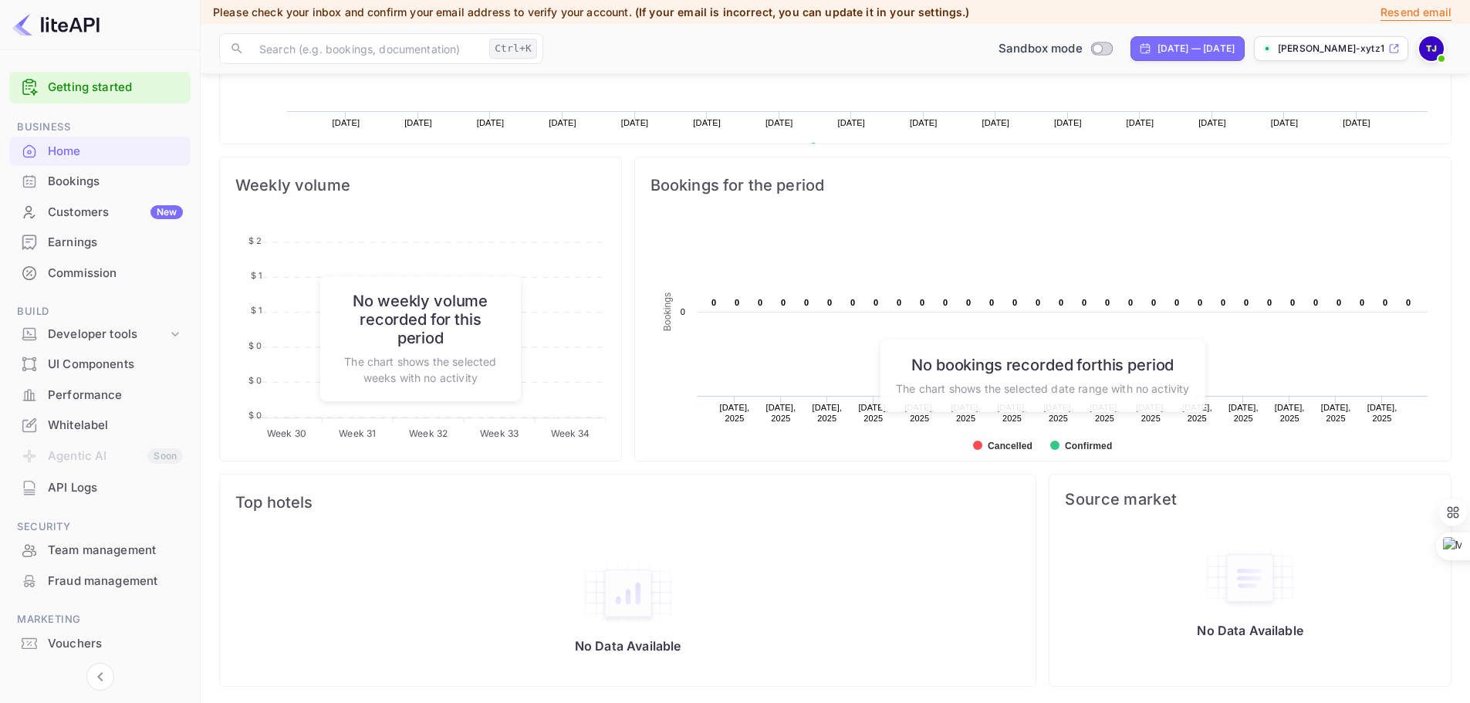
scroll to position [500, 0]
click at [89, 546] on div "Team management" at bounding box center [115, 551] width 135 height 18
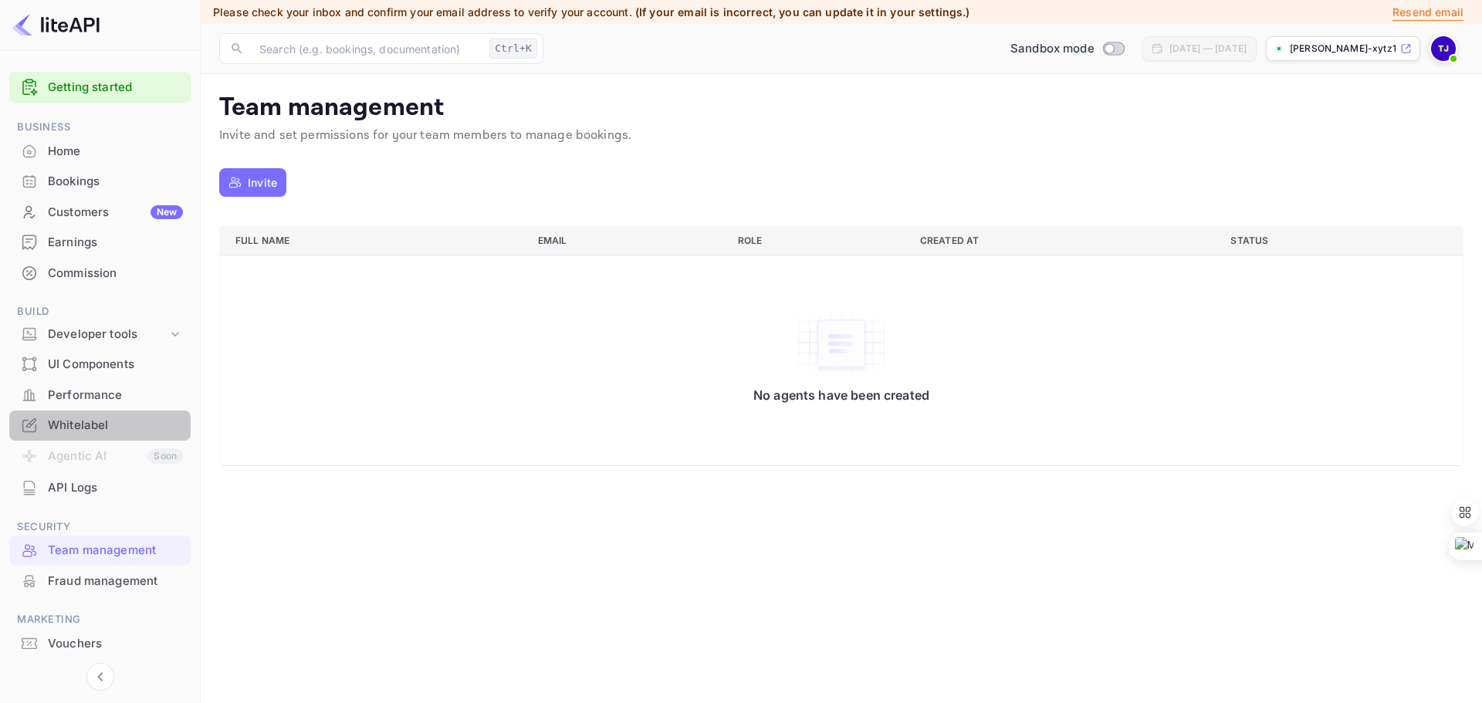
click at [78, 428] on div "Whitelabel" at bounding box center [115, 426] width 135 height 18
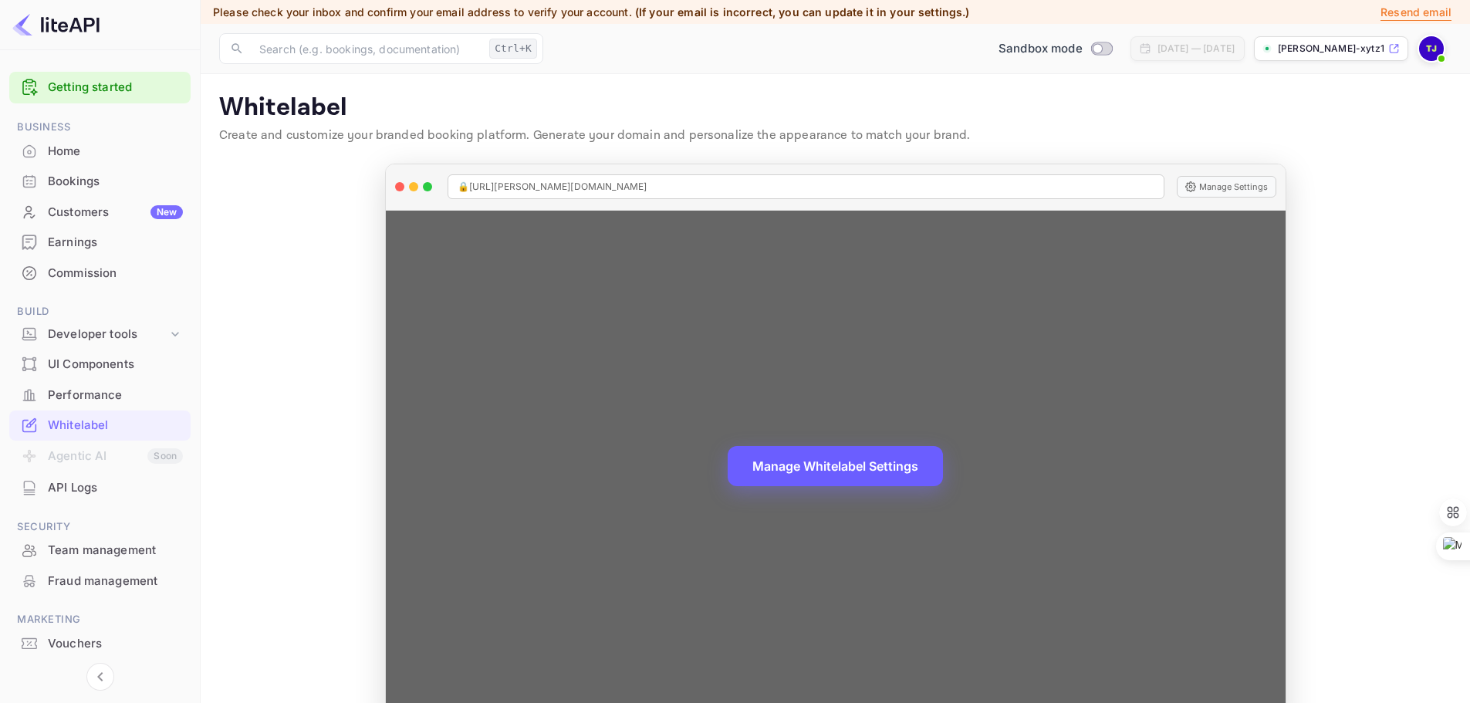
click at [900, 456] on button "Manage Whitelabel Settings" at bounding box center [835, 466] width 215 height 40
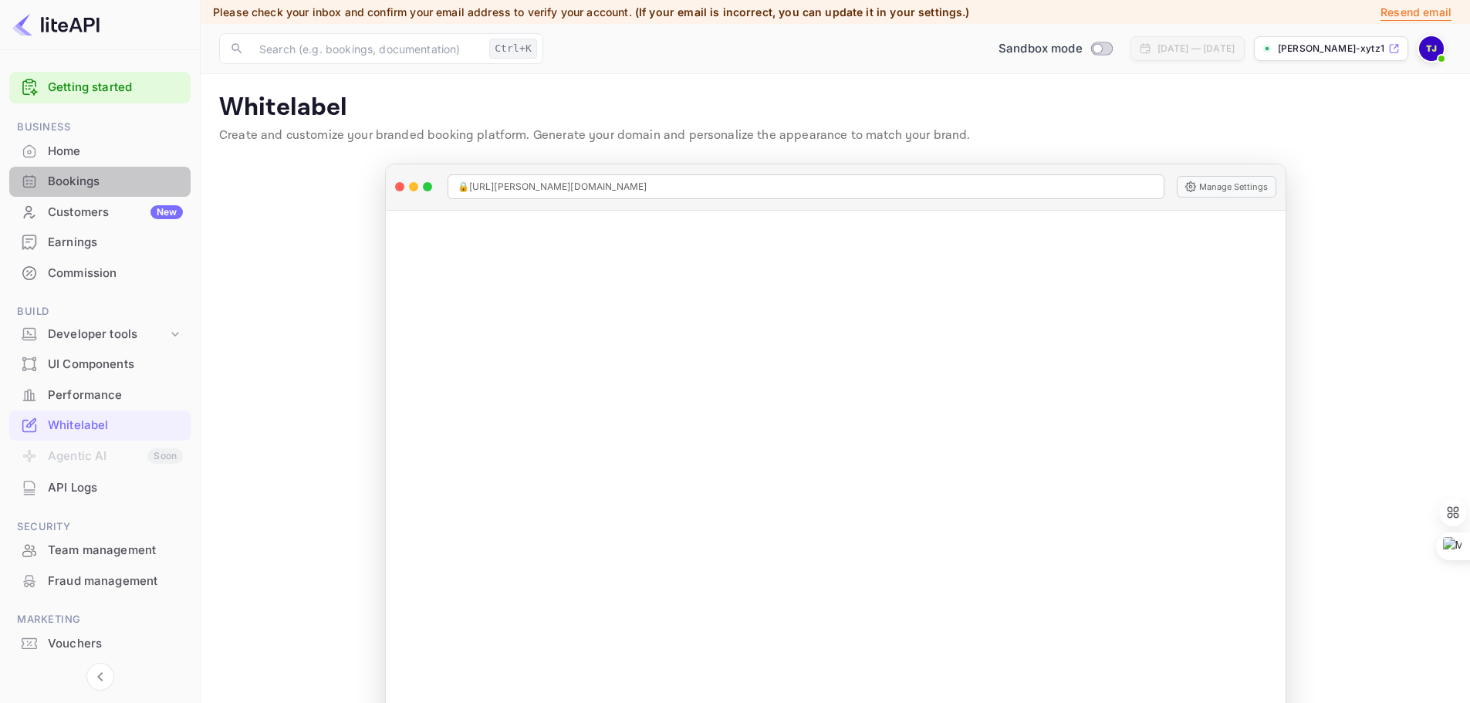
click at [100, 182] on div "Bookings" at bounding box center [115, 182] width 135 height 18
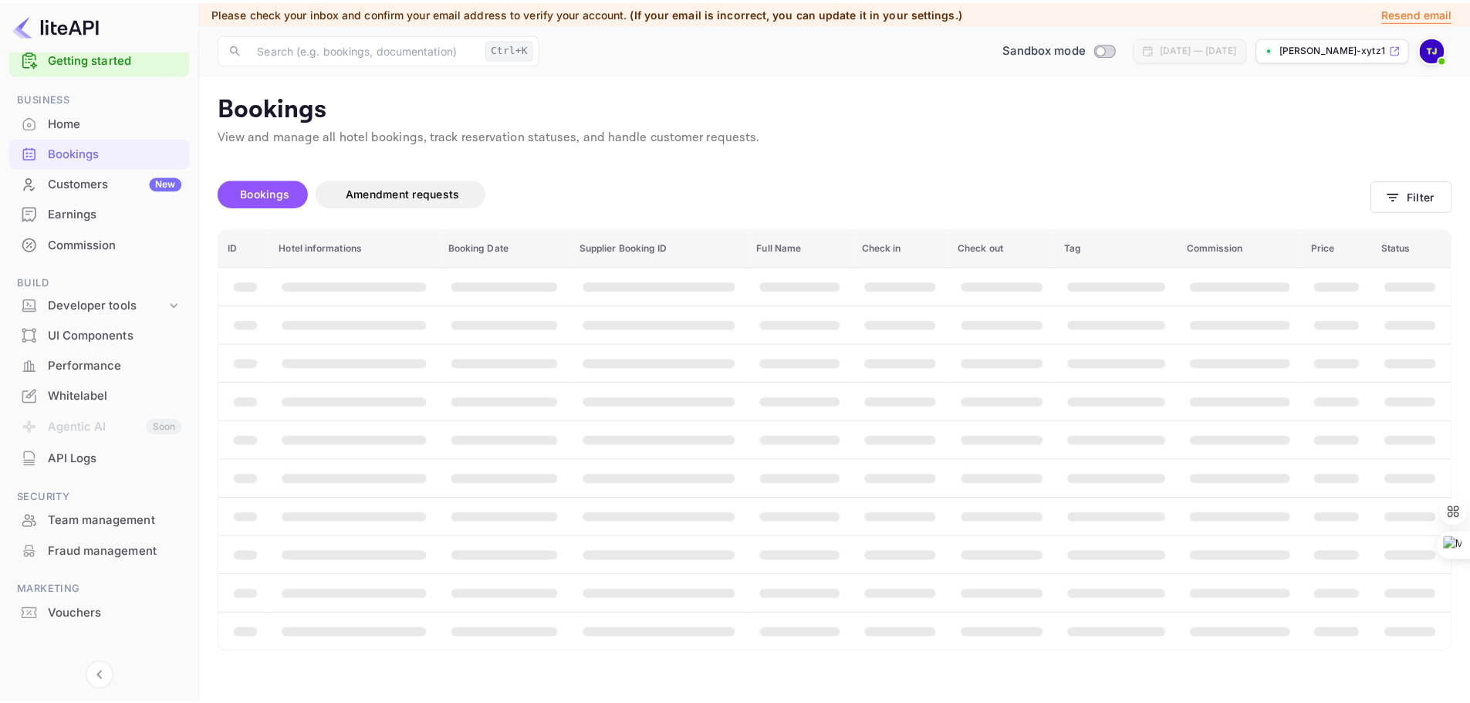
scroll to position [41, 0]
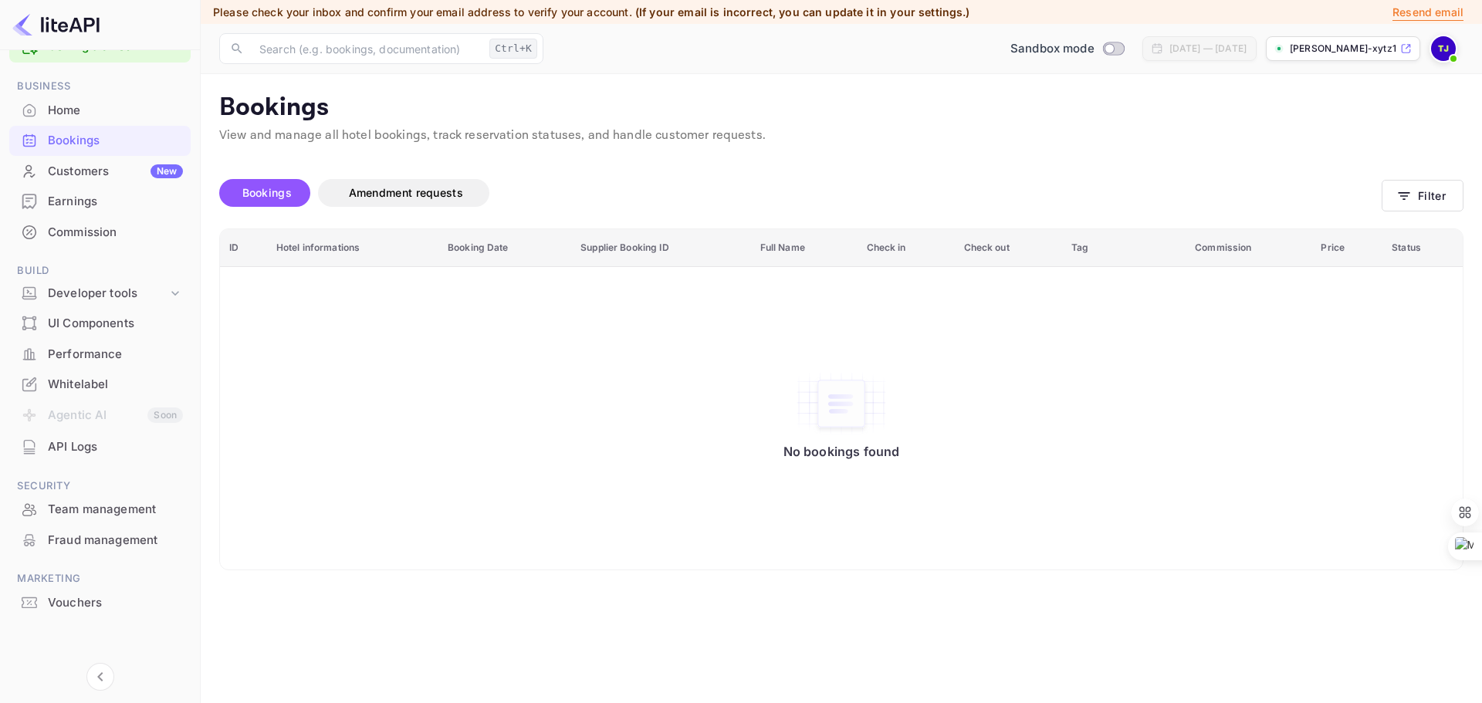
click at [74, 602] on div "Vouchers" at bounding box center [115, 603] width 135 height 18
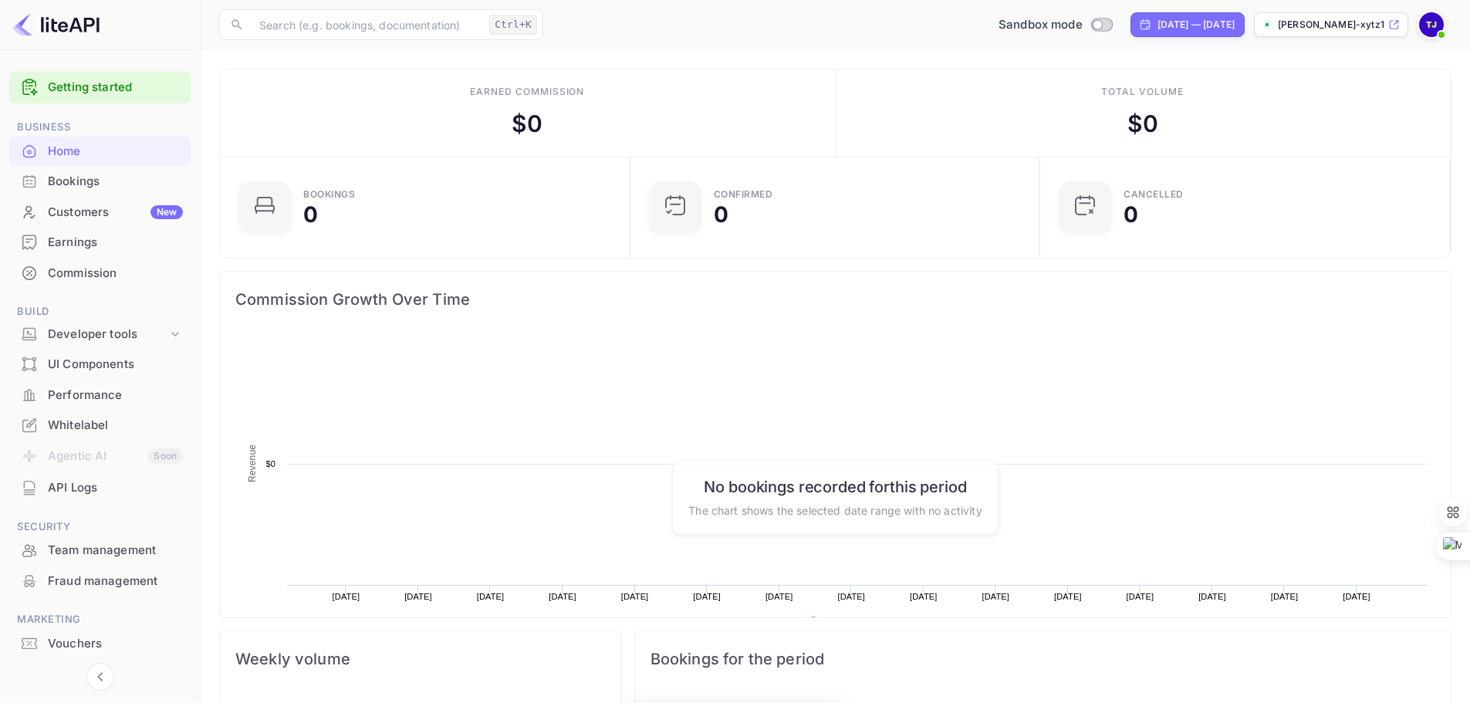
scroll to position [239, 389]
